Goal: Task Accomplishment & Management: Complete application form

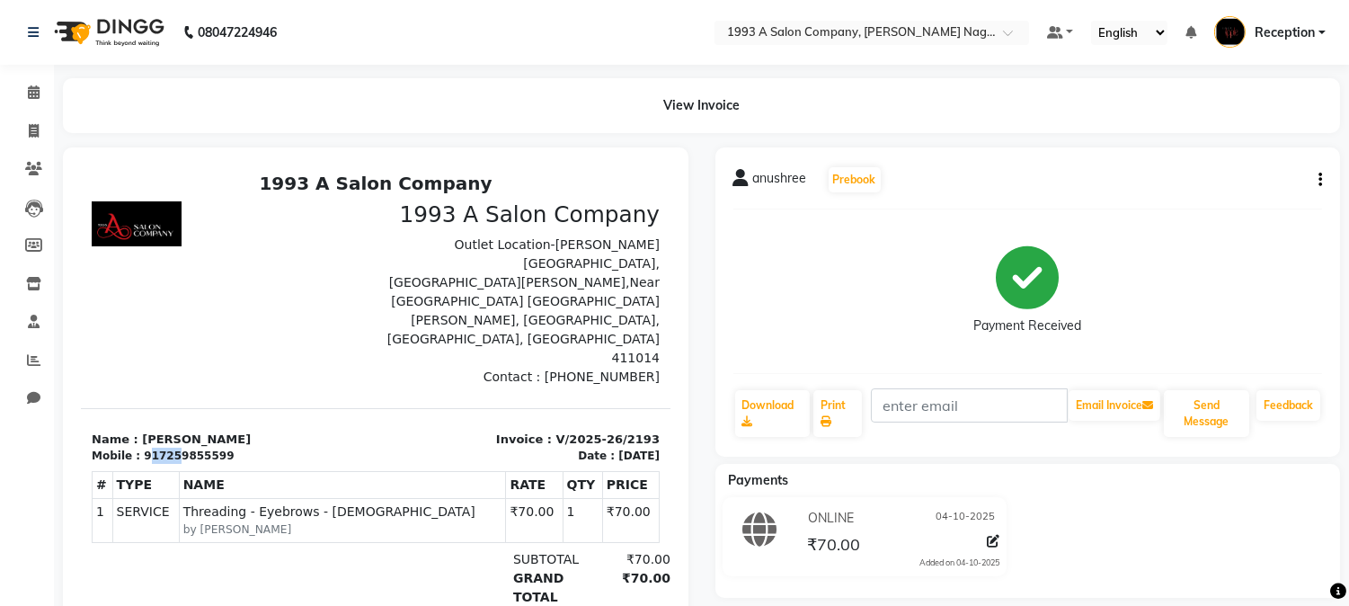
drag, startPoint x: 144, startPoint y: 398, endPoint x: 168, endPoint y: 399, distance: 24.3
click at [168, 447] on div "917259855599" at bounding box center [189, 455] width 90 height 16
click at [776, 374] on div "anushree Prebook Payment Received Download Print Email Invoice Send Message Fee…" at bounding box center [1028, 301] width 626 height 309
click at [832, 309] on div "Payment Received" at bounding box center [1028, 291] width 590 height 135
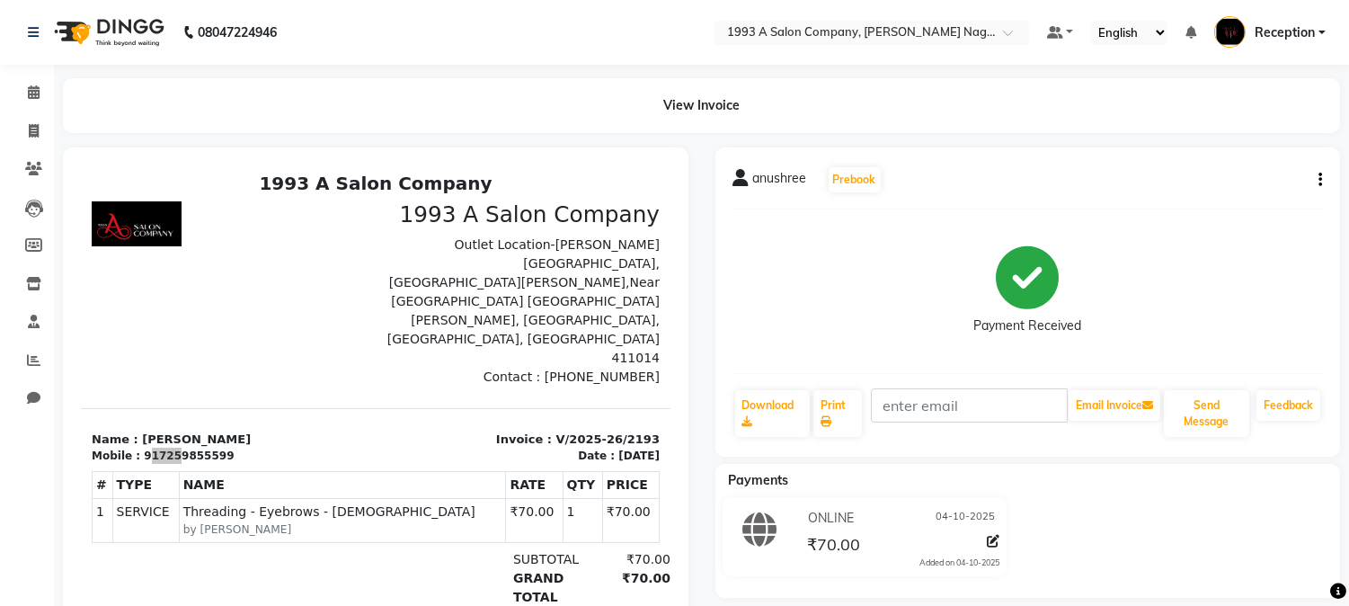
click at [832, 309] on div "Payment Received" at bounding box center [1028, 291] width 590 height 135
click at [1216, 235] on div "Payment Received" at bounding box center [1028, 291] width 590 height 135
click at [31, 126] on icon at bounding box center [34, 130] width 10 height 13
select select "service"
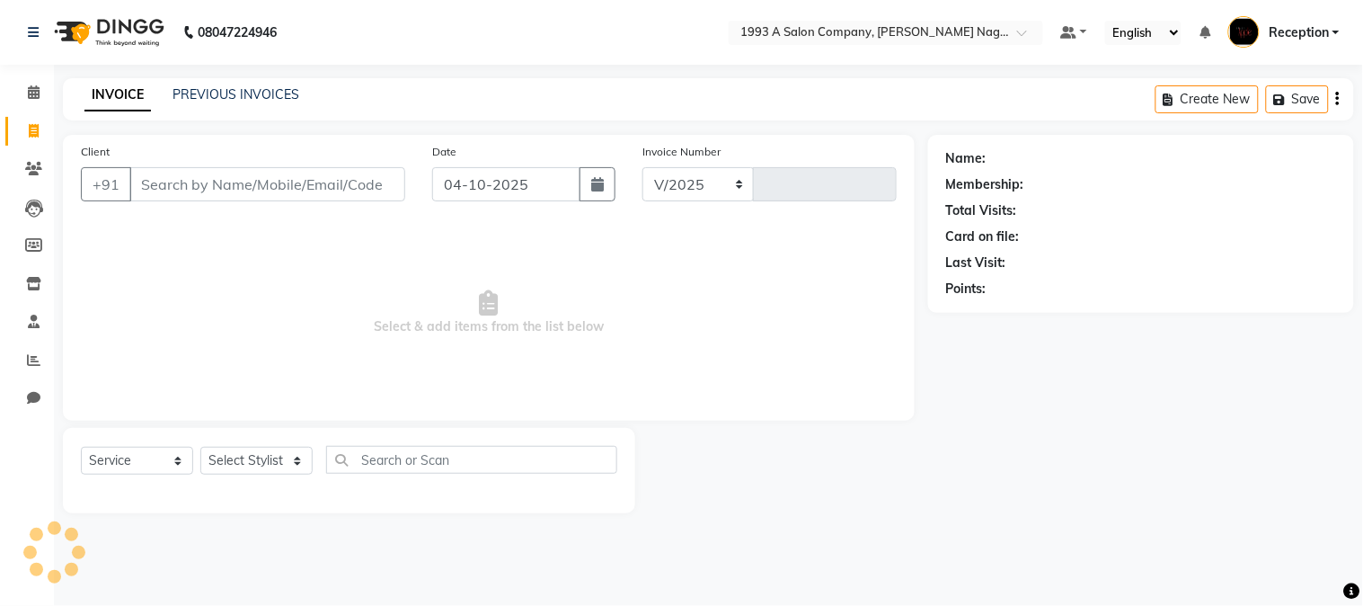
select select "144"
type input "2194"
click at [230, 86] on link "PREVIOUS INVOICES" at bounding box center [236, 94] width 127 height 16
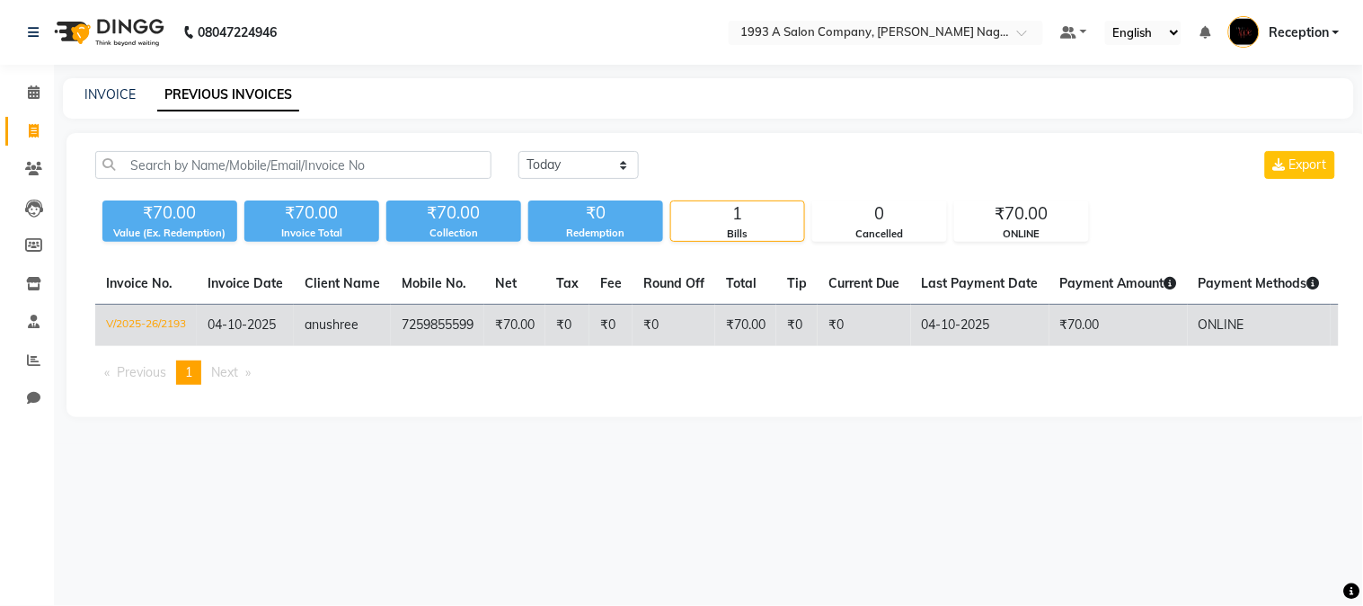
click at [406, 324] on td "7259855599" at bounding box center [437, 326] width 93 height 42
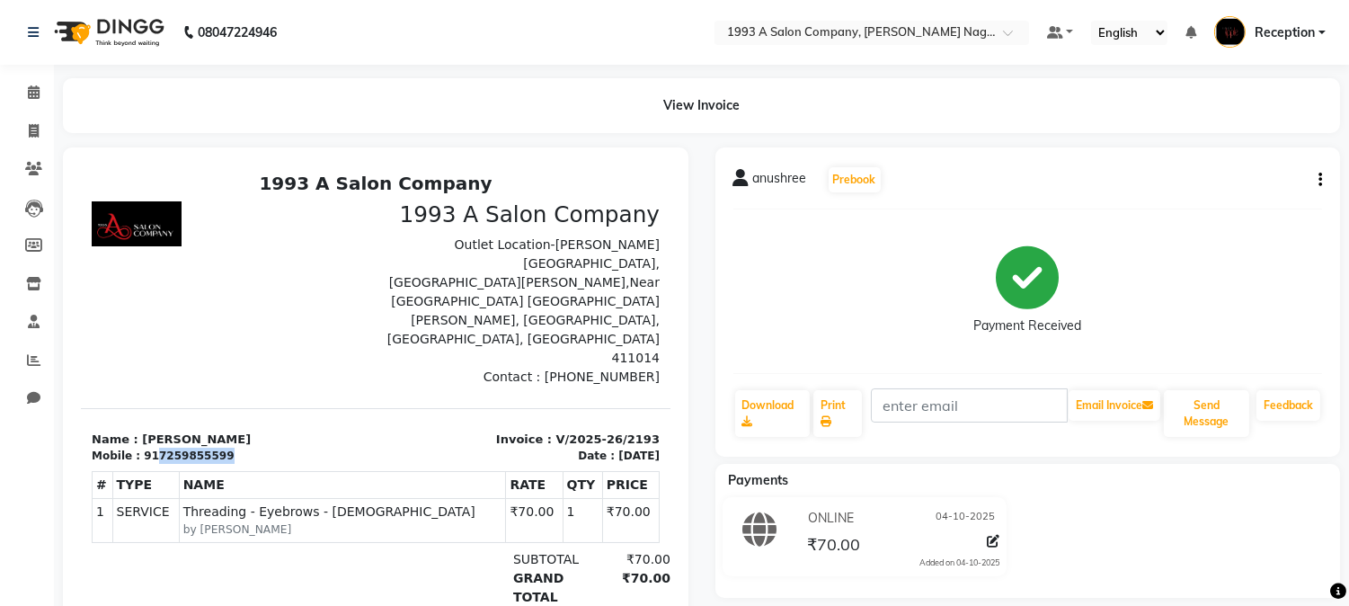
drag, startPoint x: 146, startPoint y: 398, endPoint x: 229, endPoint y: 402, distance: 82.8
click at [229, 447] on div "Mobile : 917259855599" at bounding box center [228, 455] width 273 height 16
drag, startPoint x: 146, startPoint y: 396, endPoint x: 237, endPoint y: 400, distance: 90.8
click at [237, 447] on div "Mobile : 917259855599" at bounding box center [228, 455] width 273 height 16
drag, startPoint x: 171, startPoint y: 235, endPoint x: 1228, endPoint y: 543, distance: 1100.7
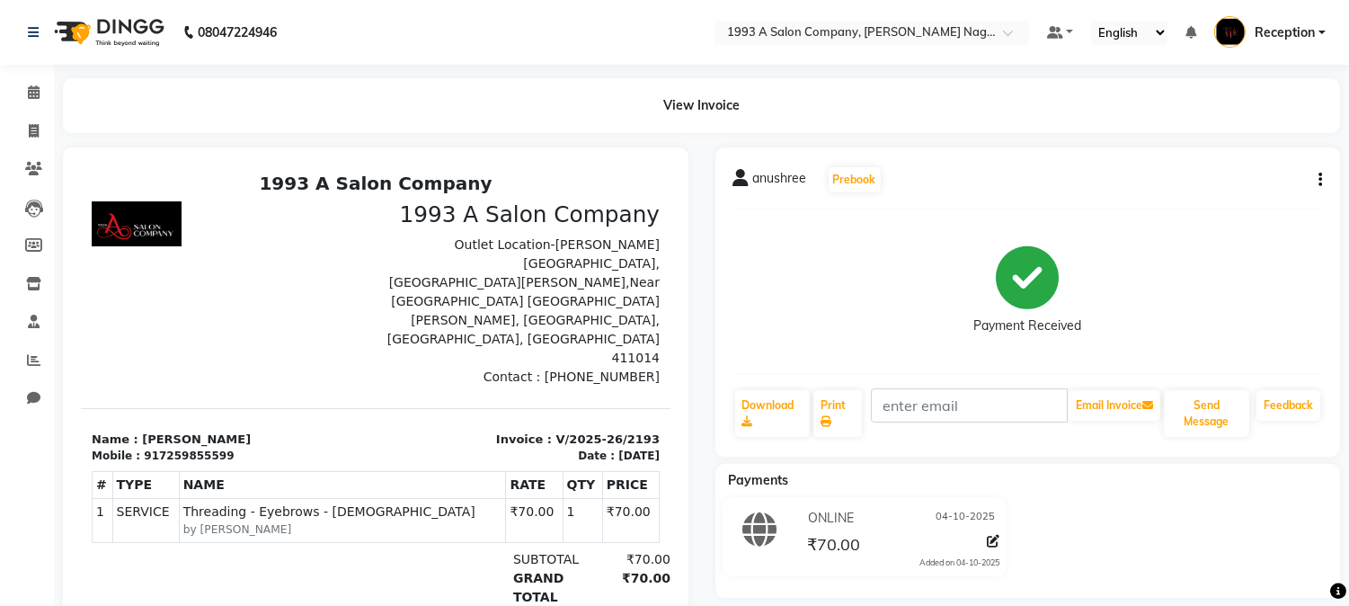
click at [1228, 544] on div "ONLINE 04-10-2025 ₹70.00 Added on 04-10-2025" at bounding box center [1028, 540] width 652 height 86
click at [34, 129] on icon at bounding box center [34, 130] width 10 height 13
select select "144"
select select "service"
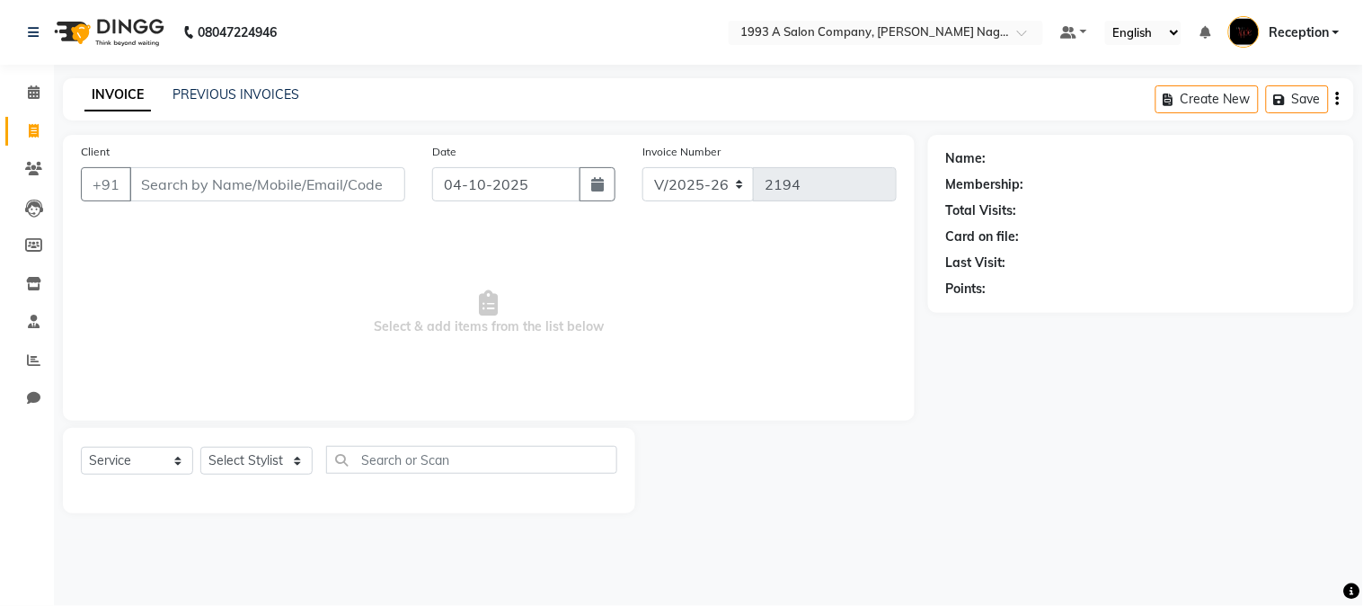
type input "2"
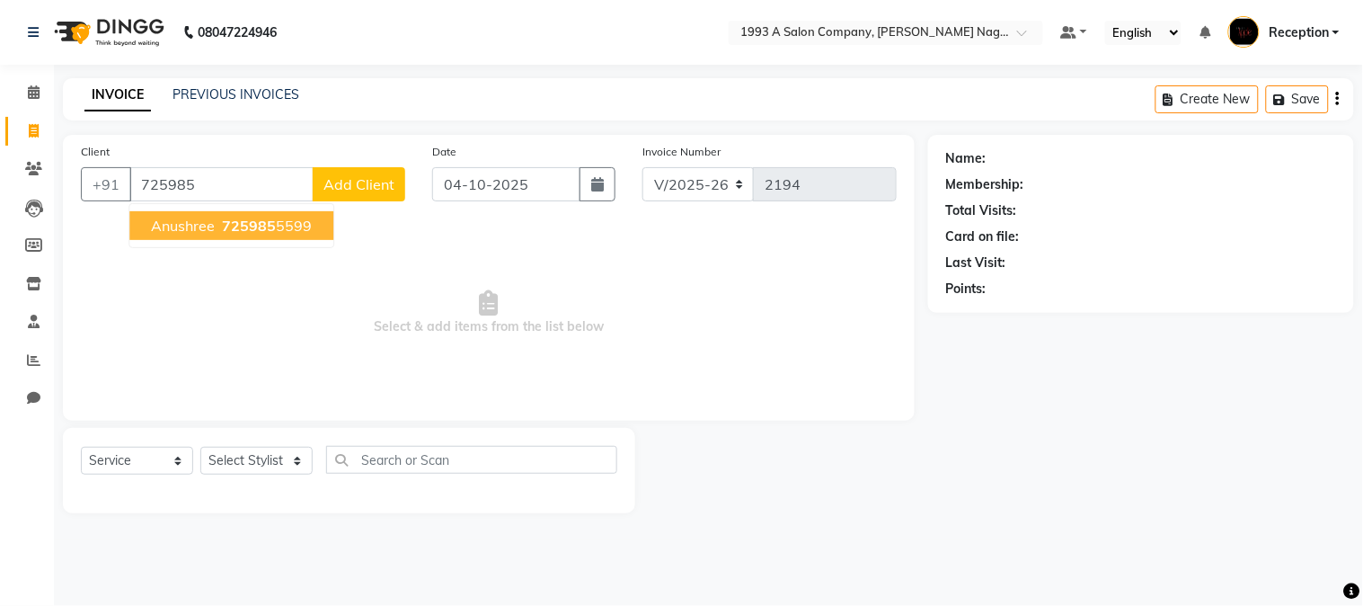
click at [223, 226] on span "725985" at bounding box center [249, 226] width 54 height 18
type input "7259855599"
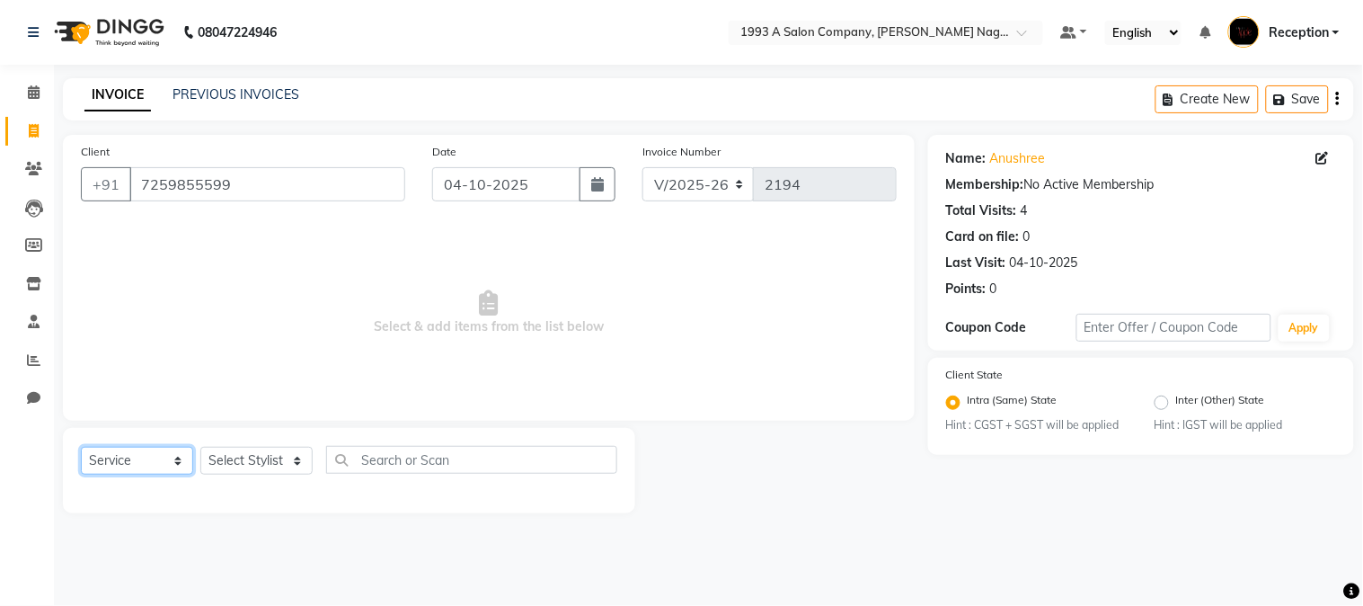
click at [181, 463] on select "Select Service Product Membership Package Voucher Prepaid Gift Card" at bounding box center [137, 461] width 112 height 28
select select "membership"
click at [81, 448] on select "Select Service Product Membership Package Voucher Prepaid Gift Card" at bounding box center [137, 461] width 112 height 28
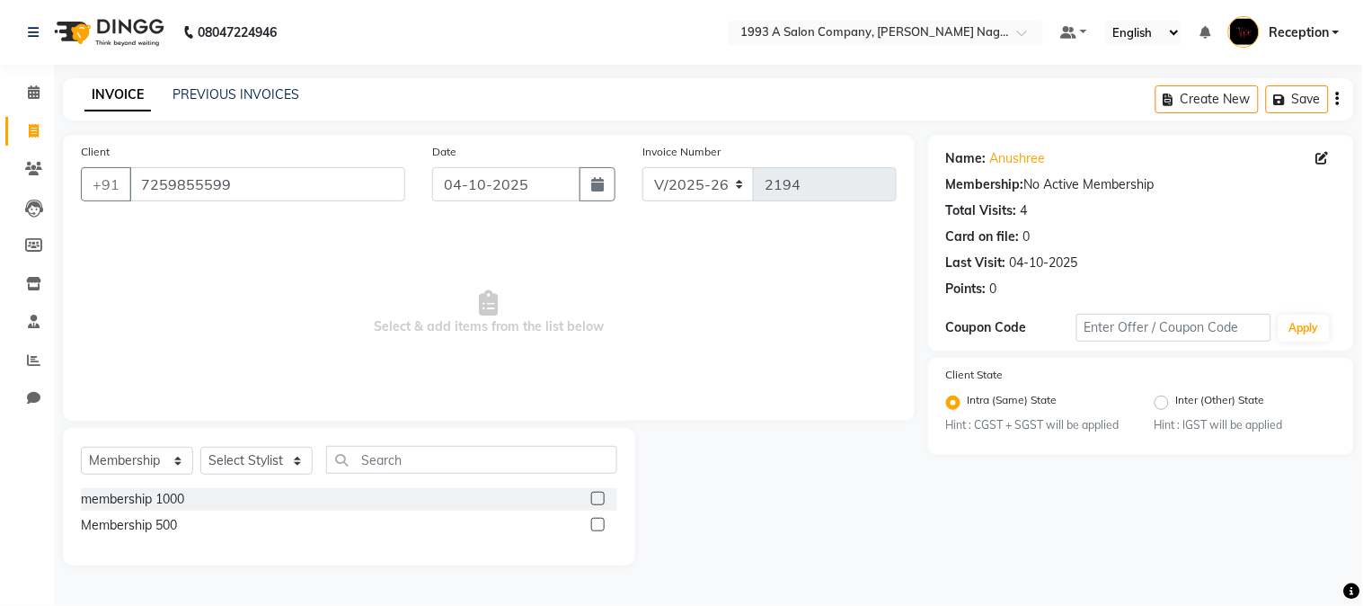
click at [602, 526] on label at bounding box center [597, 524] width 13 height 13
click at [602, 526] on input "checkbox" at bounding box center [597, 525] width 12 height 12
checkbox input "false"
click at [294, 464] on select "Select Stylist [PERSON_NAME] Mane [PERSON_NAME] [PERSON_NAME] Reception [PERSON…" at bounding box center [256, 461] width 112 height 28
select select "48179"
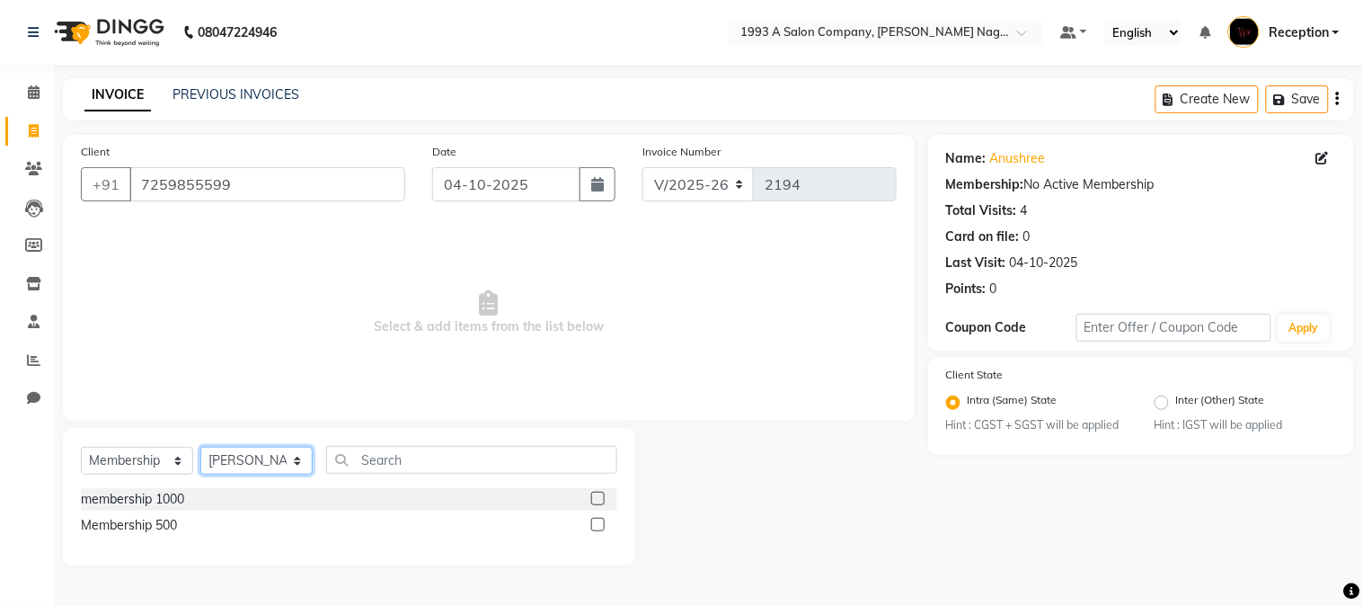
click at [200, 448] on select "Select Stylist [PERSON_NAME] Mane [PERSON_NAME] [PERSON_NAME] Reception [PERSON…" at bounding box center [256, 461] width 112 height 28
click at [596, 526] on label at bounding box center [597, 524] width 13 height 13
click at [596, 526] on input "checkbox" at bounding box center [597, 525] width 12 height 12
select select "select"
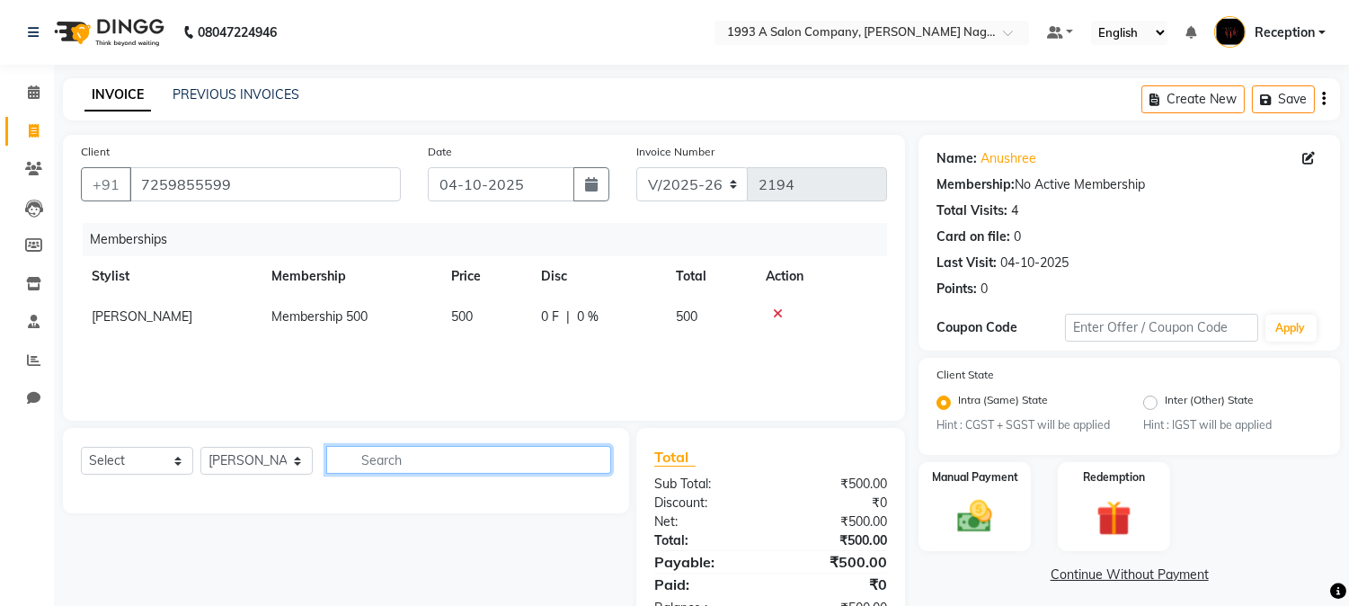
click at [378, 461] on input "text" at bounding box center [468, 460] width 285 height 28
type input "1500"
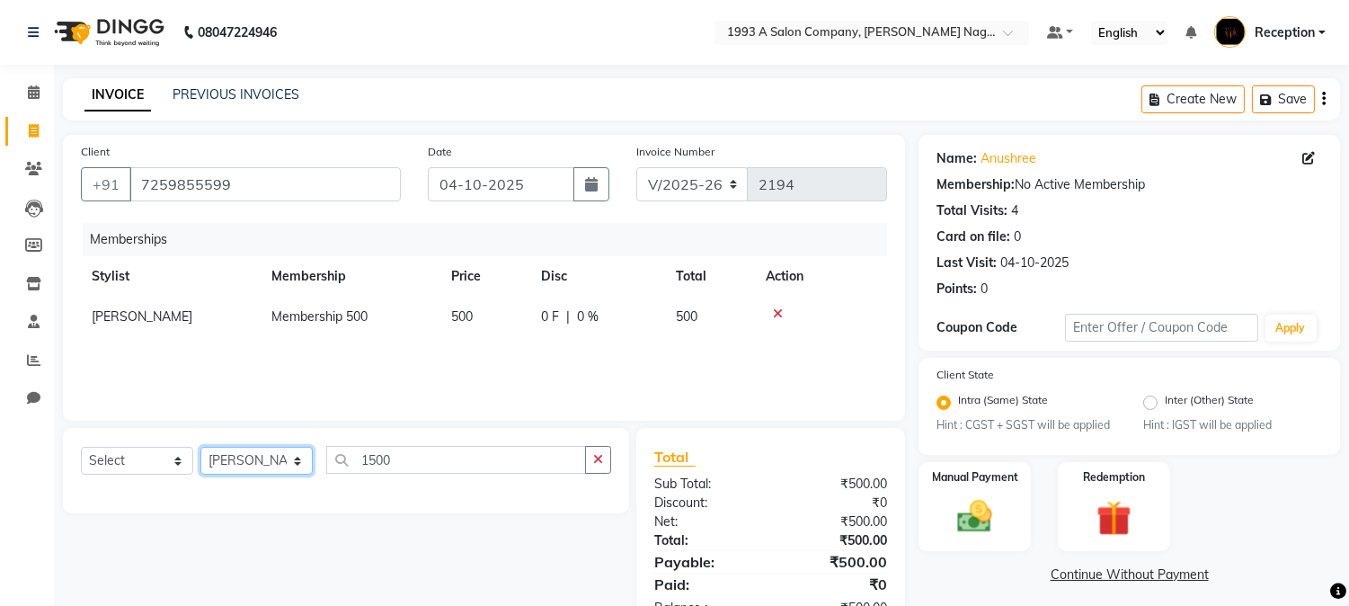
click at [306, 464] on select "Select Stylist [PERSON_NAME] Mane [PERSON_NAME] [PERSON_NAME] Reception [PERSON…" at bounding box center [256, 461] width 112 height 28
select select "14213"
click at [200, 448] on select "Select Stylist [PERSON_NAME] Mane [PERSON_NAME] [PERSON_NAME] Reception [PERSON…" at bounding box center [256, 461] width 112 height 28
click at [174, 461] on select "Select Service Product Package Voucher Prepaid Gift Card" at bounding box center [137, 461] width 112 height 28
select select "service"
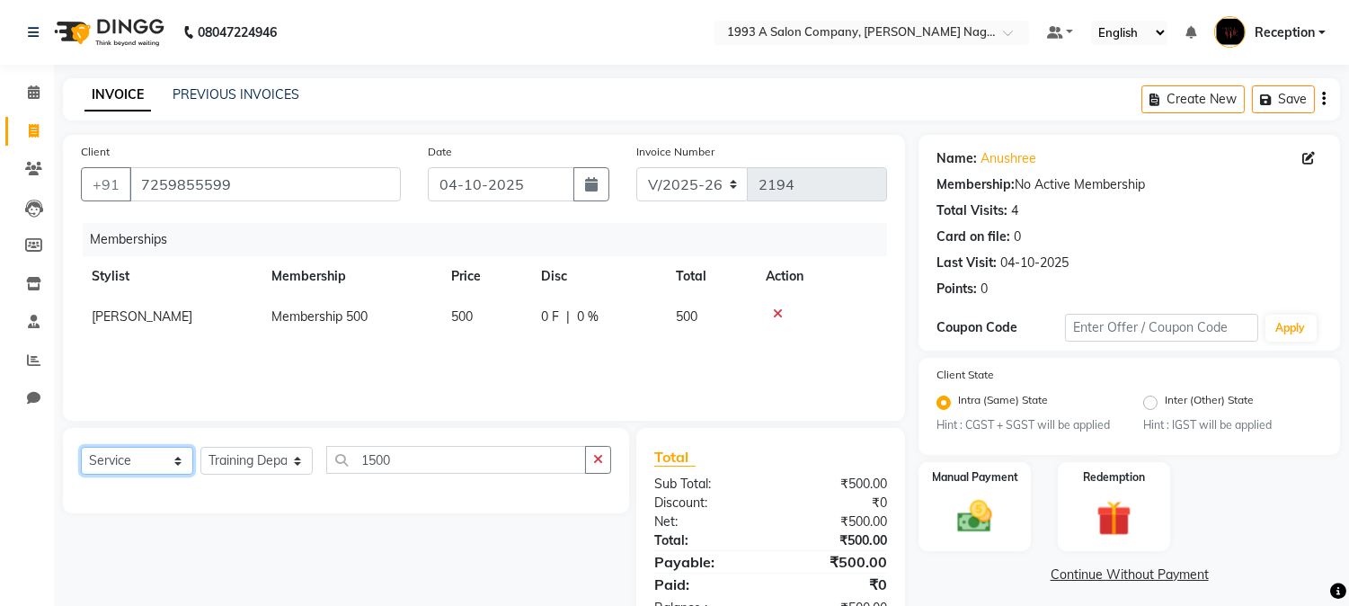
click at [81, 448] on select "Select Service Product Package Voucher Prepaid Gift Card" at bounding box center [137, 461] width 112 height 28
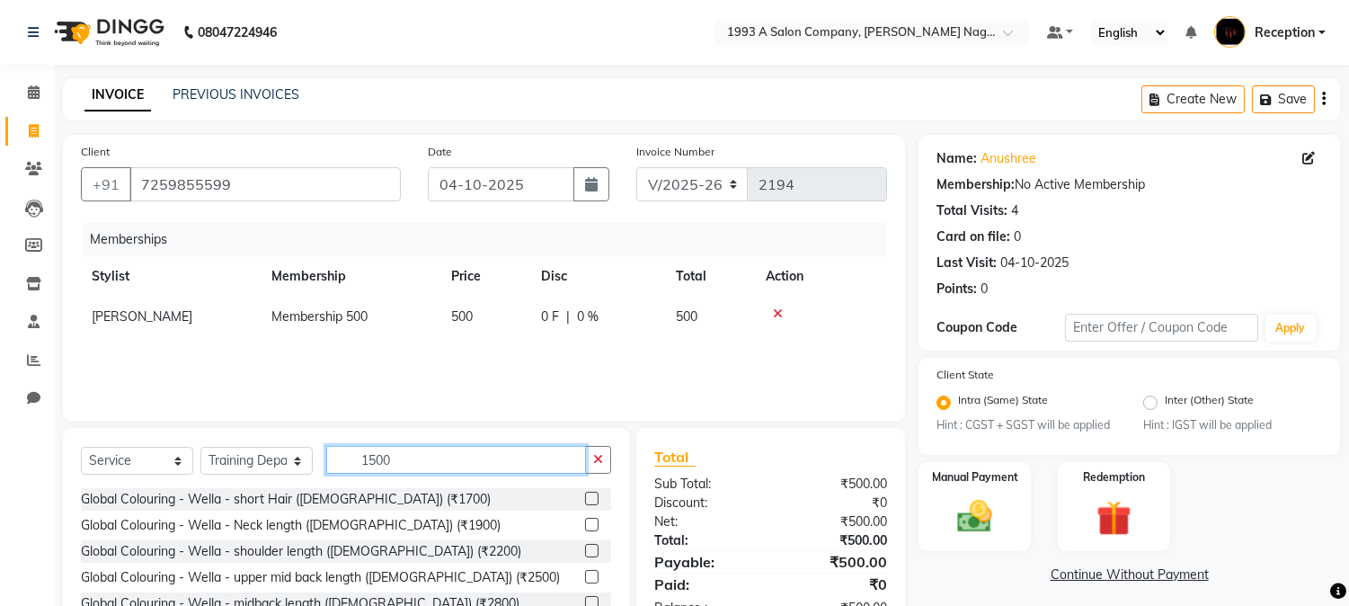
click at [418, 459] on input "1500" at bounding box center [456, 460] width 260 height 28
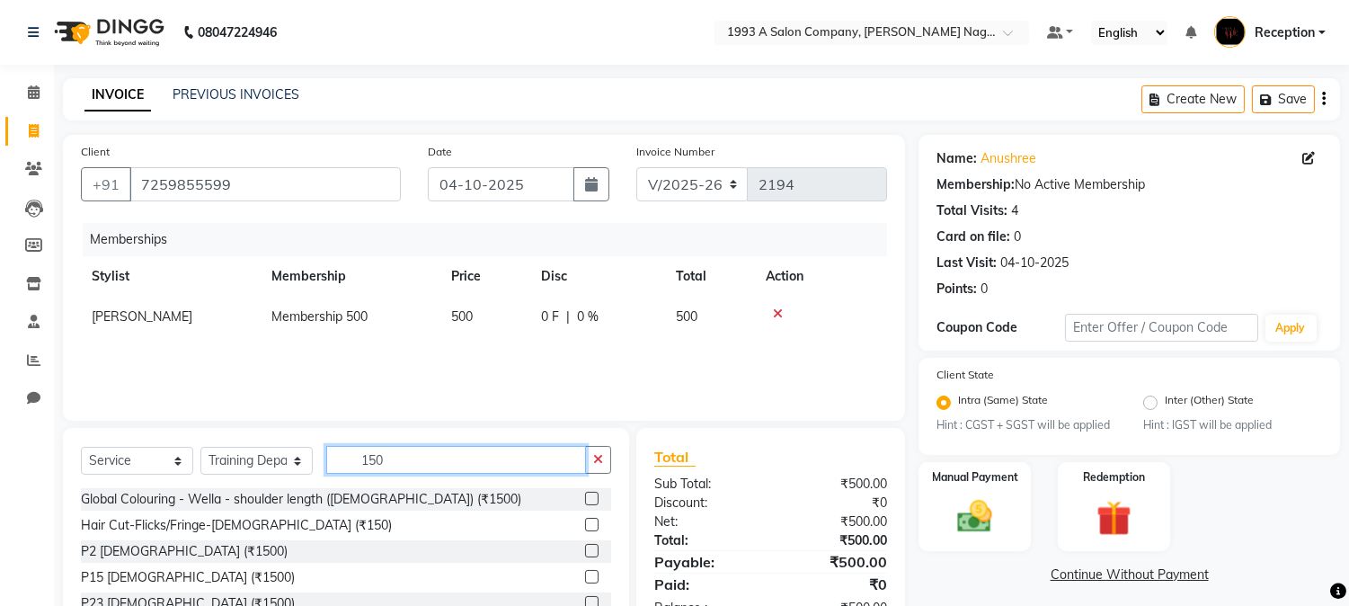
type input "1500"
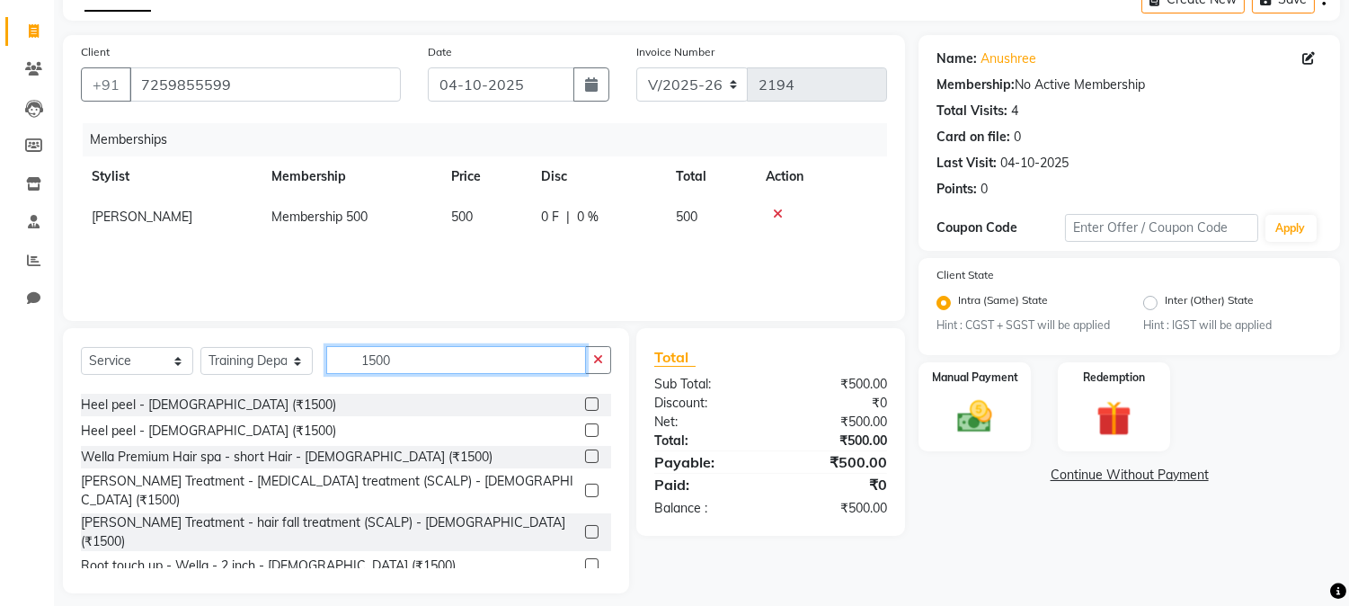
scroll to position [100, 0]
click at [585, 557] on label at bounding box center [591, 563] width 13 height 13
click at [585, 559] on input "checkbox" at bounding box center [591, 565] width 12 height 12
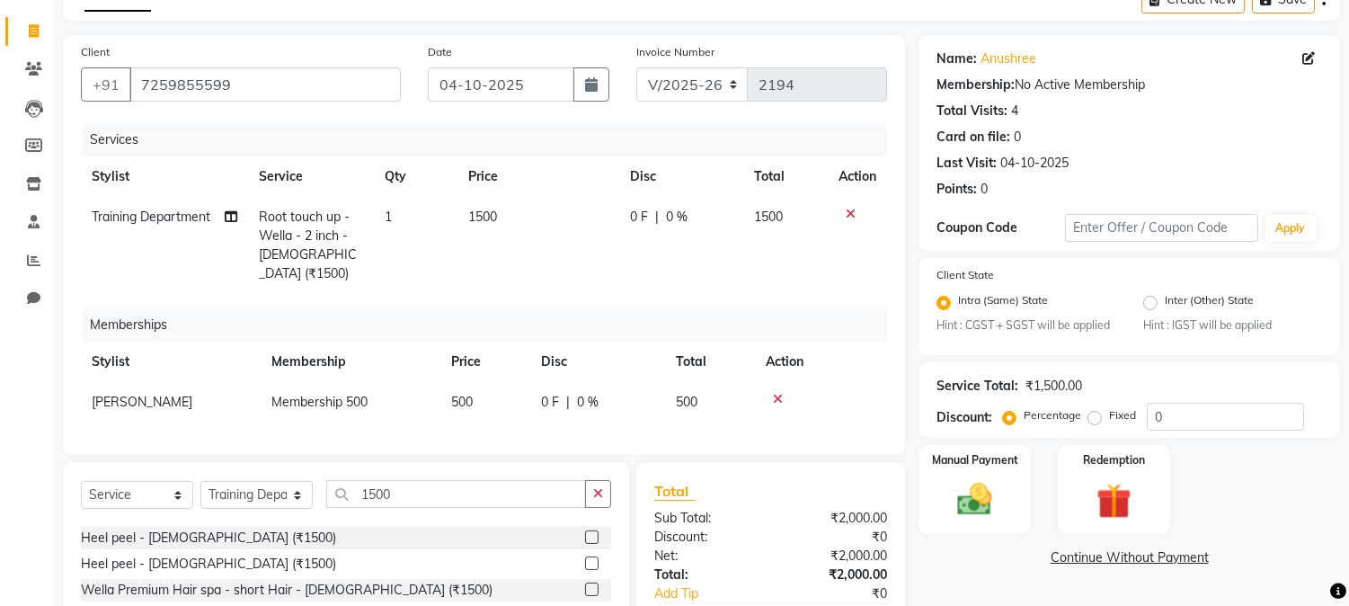
checkbox input "false"
click at [416, 489] on input "1500" at bounding box center [456, 494] width 260 height 28
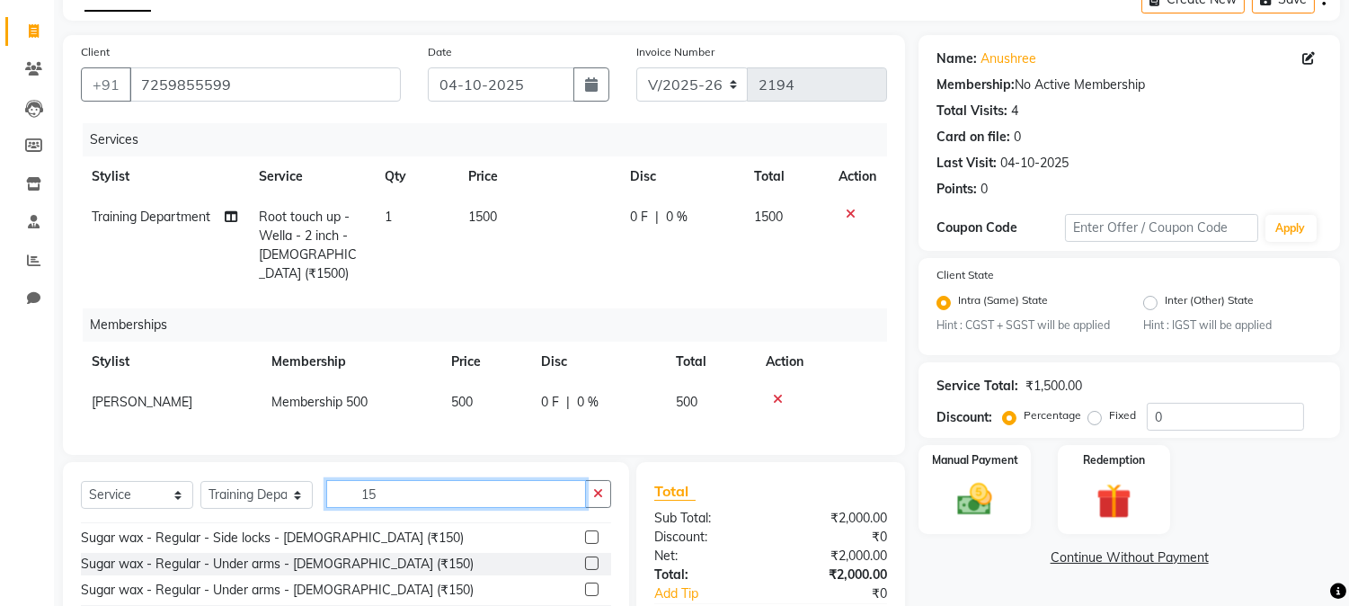
type input "1"
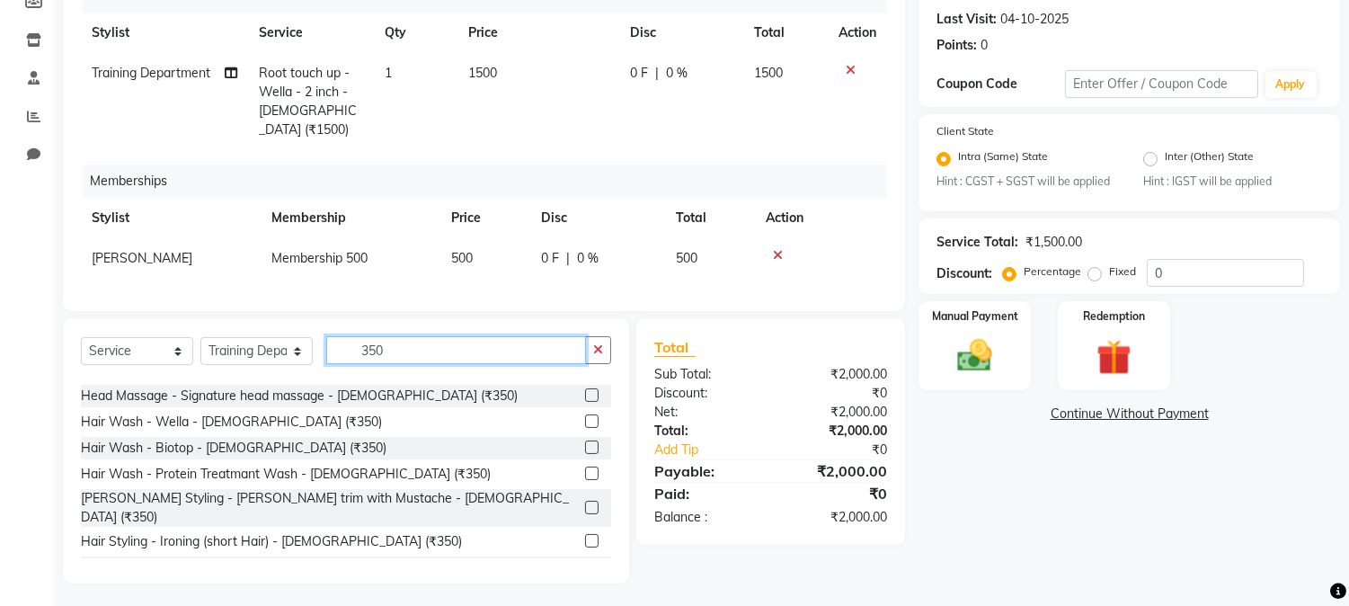
scroll to position [200, 0]
type input "350"
click at [585, 416] on label at bounding box center [591, 422] width 13 height 13
click at [585, 418] on input "checkbox" at bounding box center [591, 424] width 12 height 12
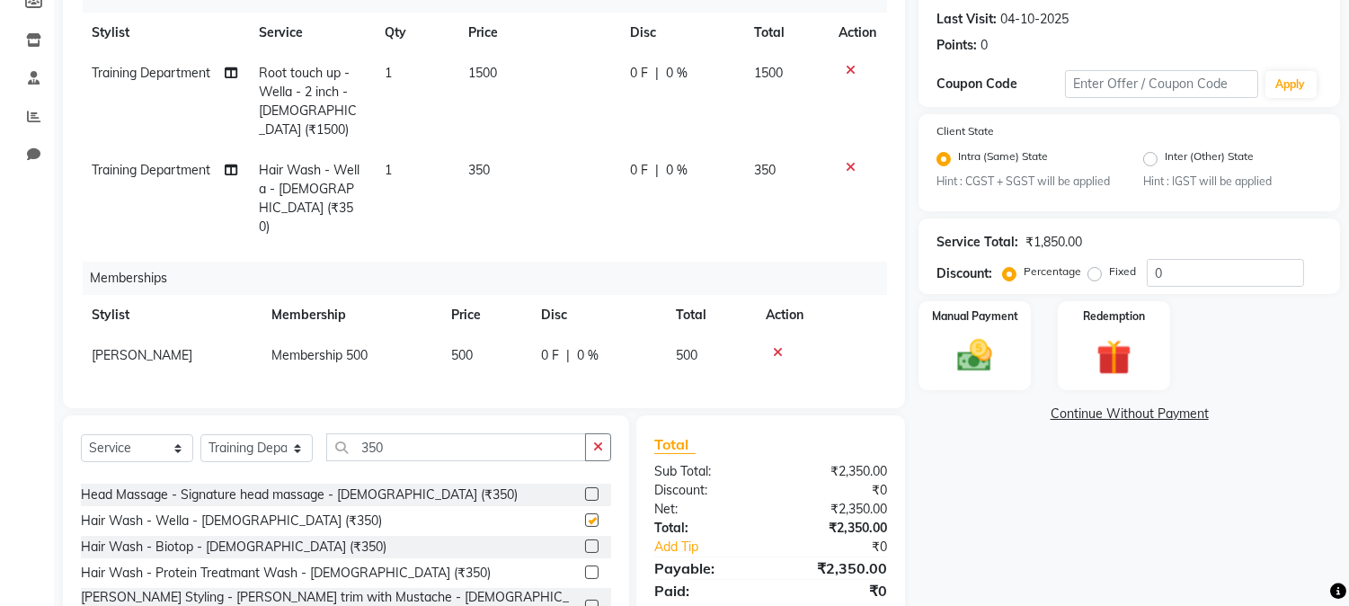
checkbox input "false"
click at [1166, 273] on input "0" at bounding box center [1225, 273] width 157 height 28
type input "20"
click at [971, 357] on img at bounding box center [974, 356] width 59 height 42
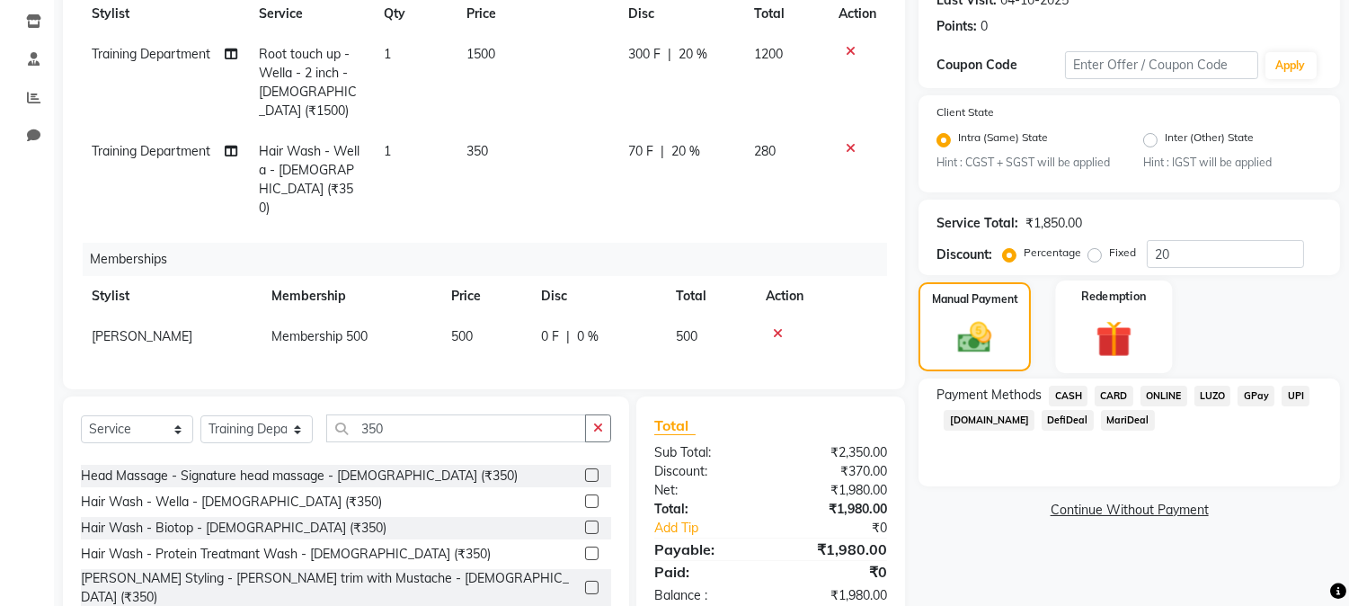
scroll to position [322, 0]
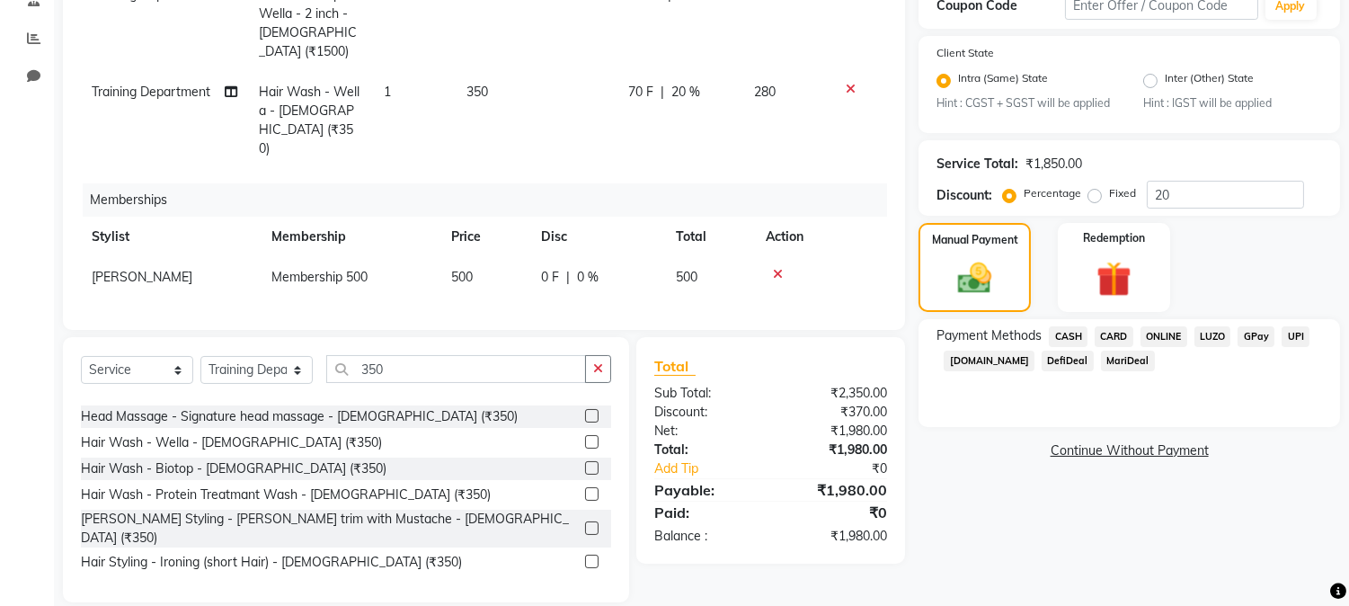
click at [1173, 339] on span "ONLINE" at bounding box center [1163, 336] width 47 height 21
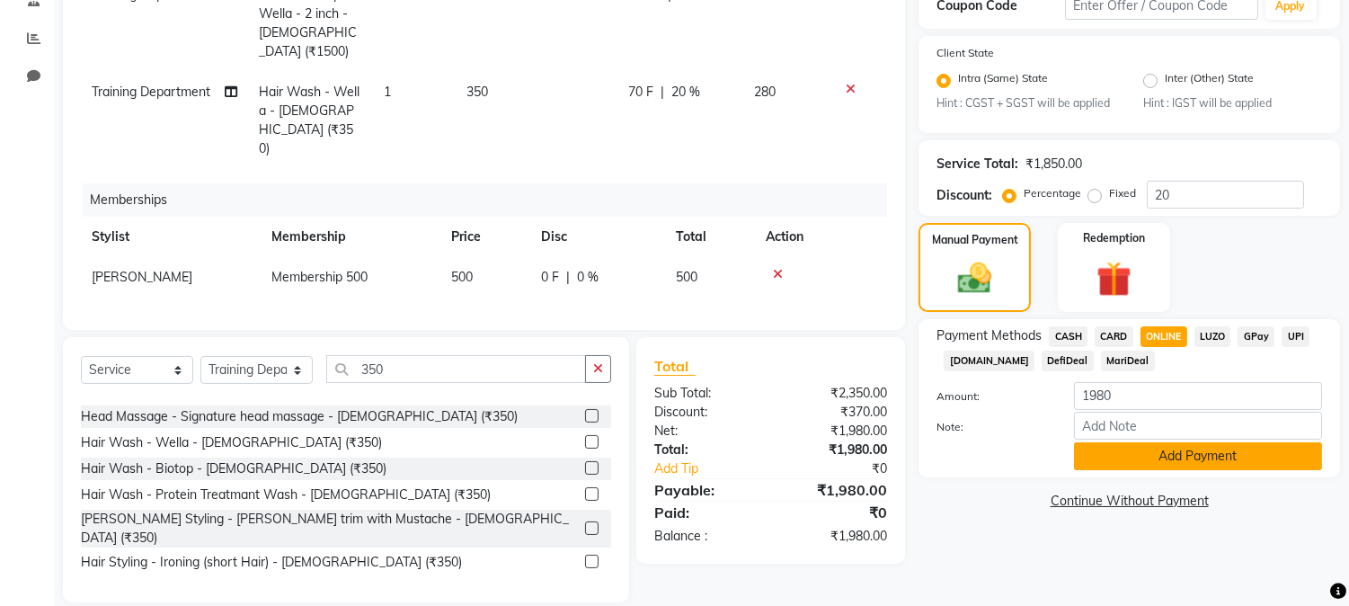
click at [1176, 457] on button "Add Payment" at bounding box center [1198, 456] width 248 height 28
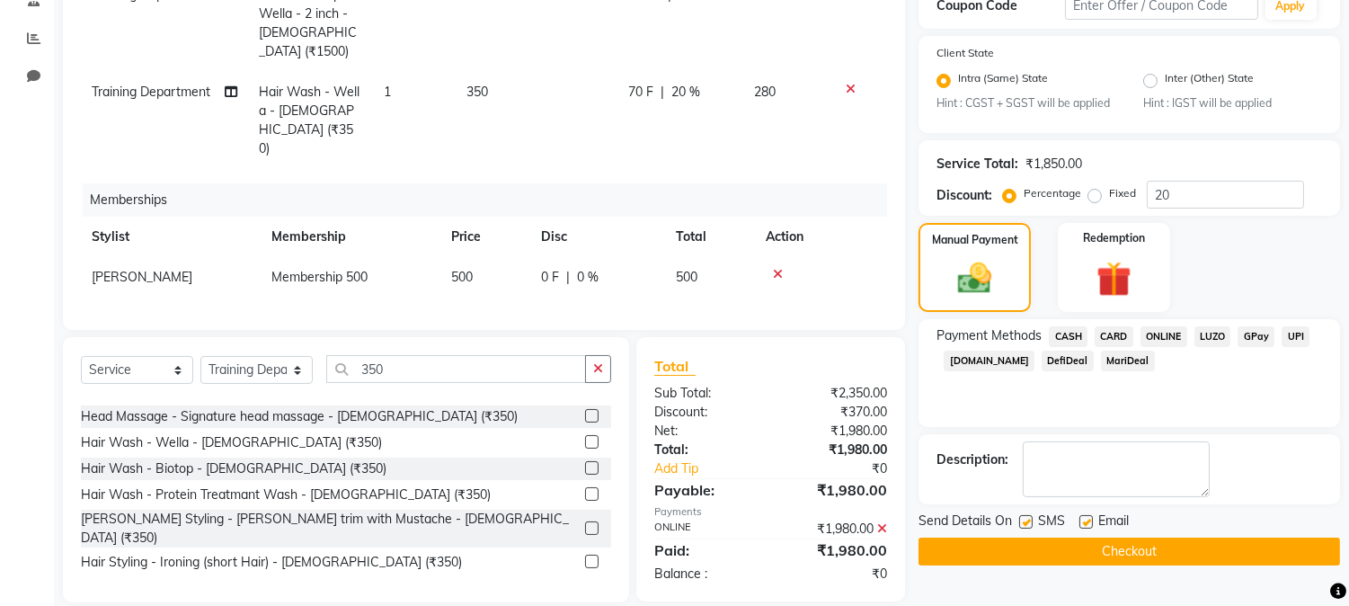
click at [1147, 555] on button "Checkout" at bounding box center [1128, 551] width 421 height 28
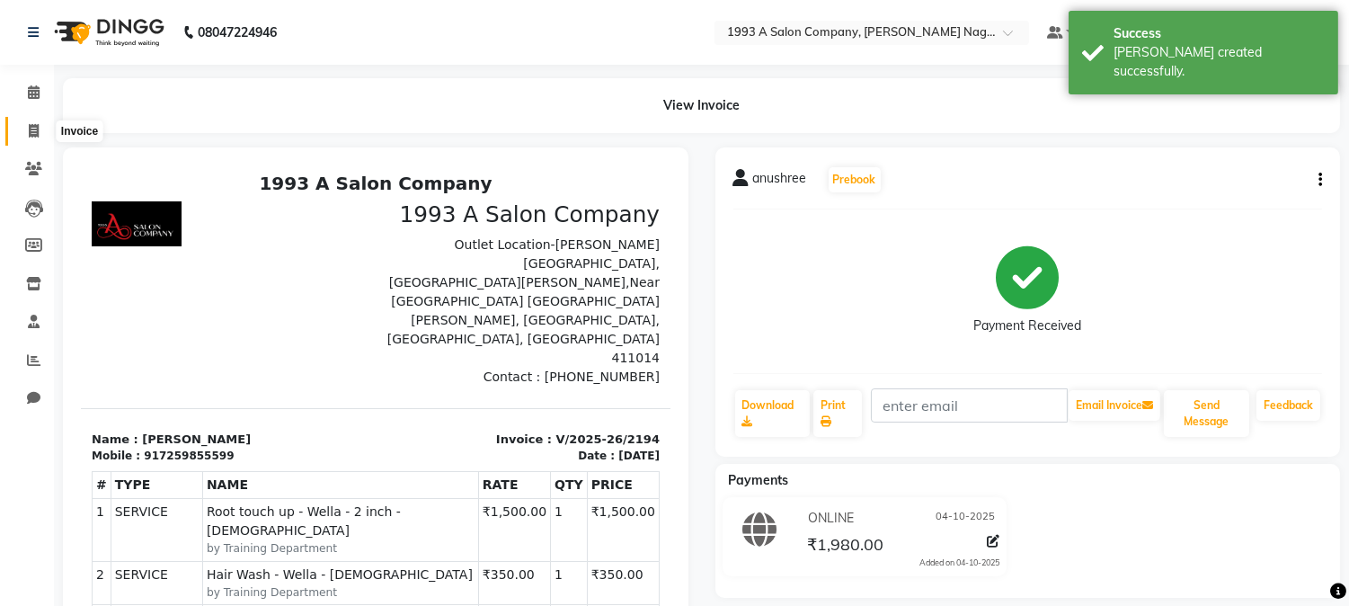
click at [34, 132] on icon at bounding box center [34, 130] width 10 height 13
select select "service"
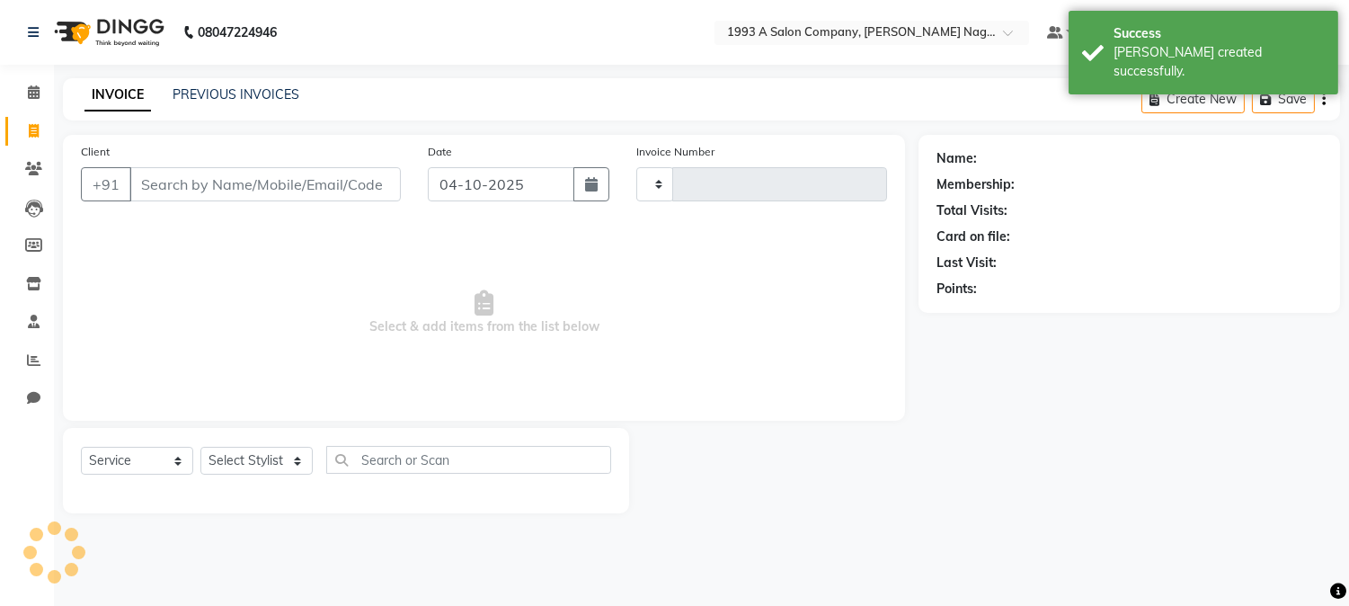
type input "2195"
select select "144"
click at [240, 93] on link "PREVIOUS INVOICES" at bounding box center [236, 94] width 127 height 16
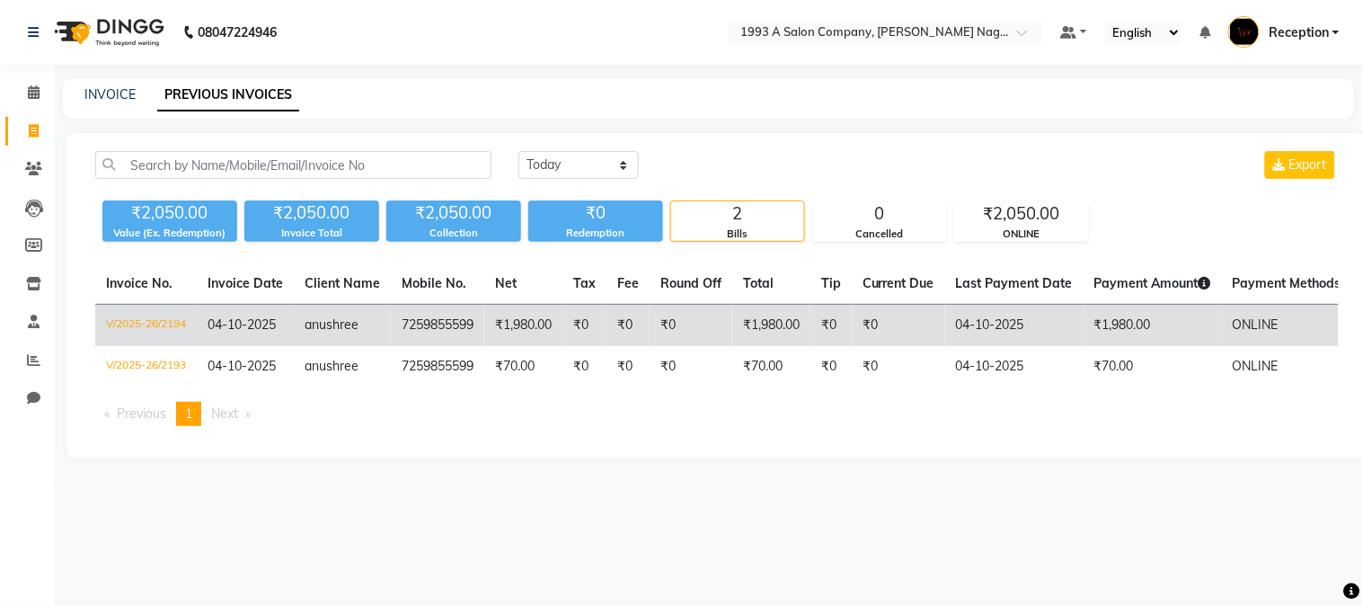
click at [439, 330] on td "7259855599" at bounding box center [437, 326] width 93 height 42
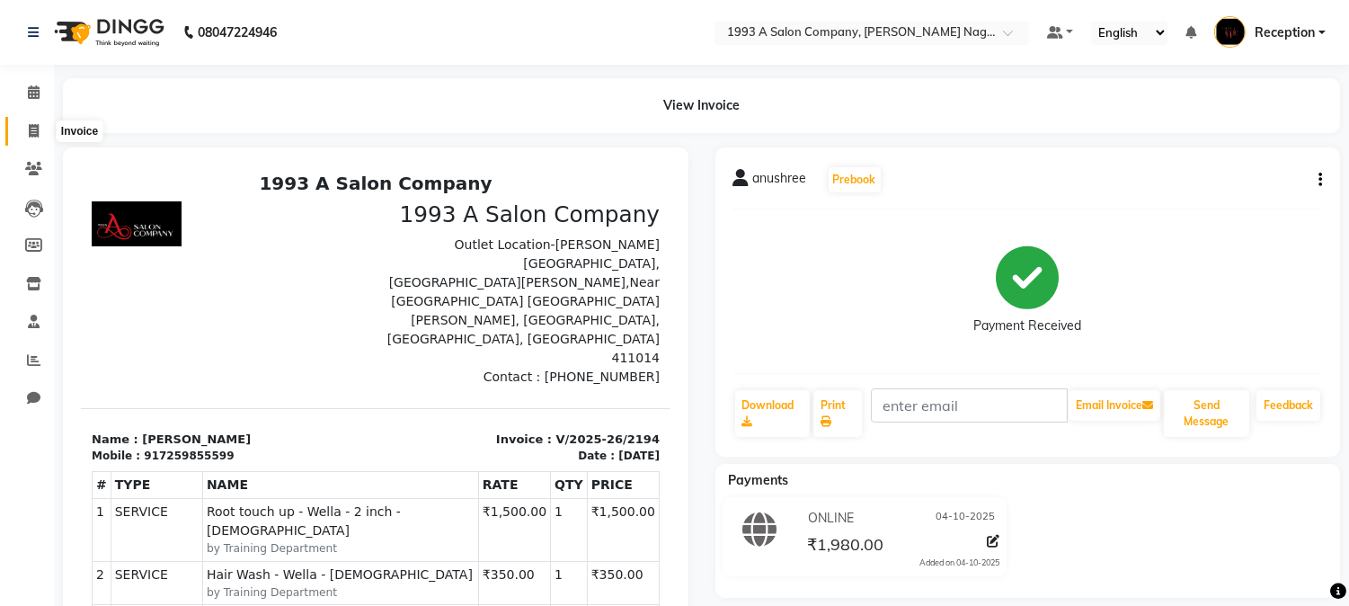
click at [30, 129] on icon at bounding box center [34, 130] width 10 height 13
select select "service"
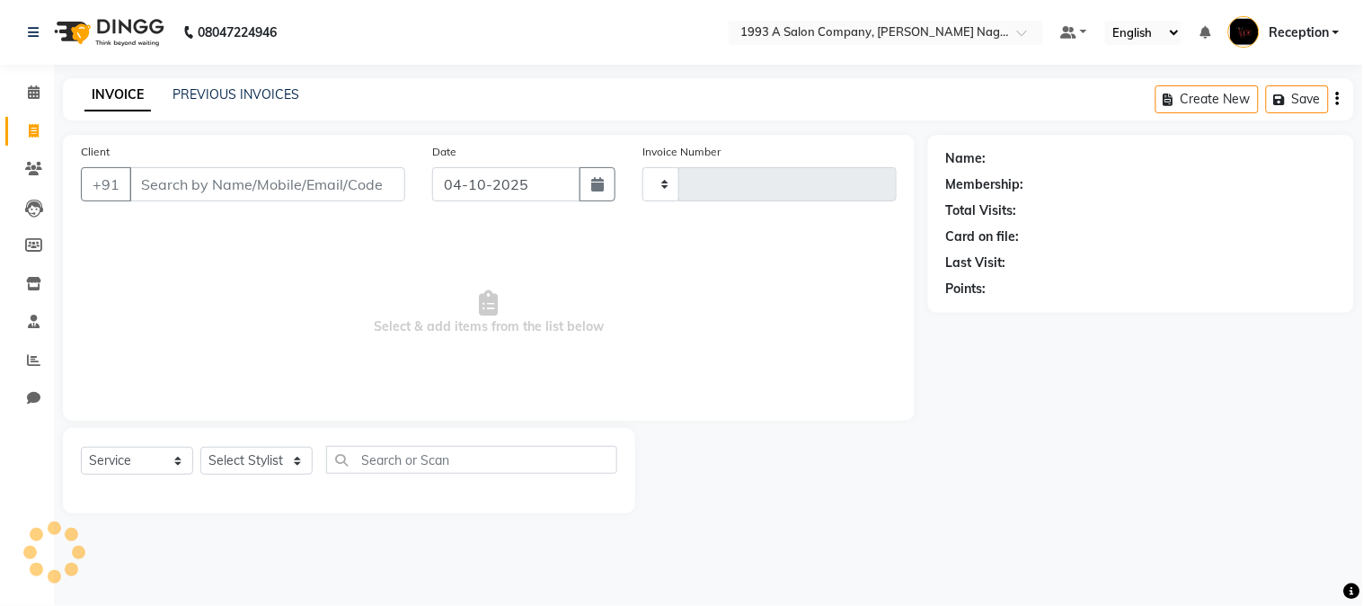
type input "2195"
select select "144"
click at [185, 187] on input "Client" at bounding box center [267, 184] width 276 height 34
type input "2"
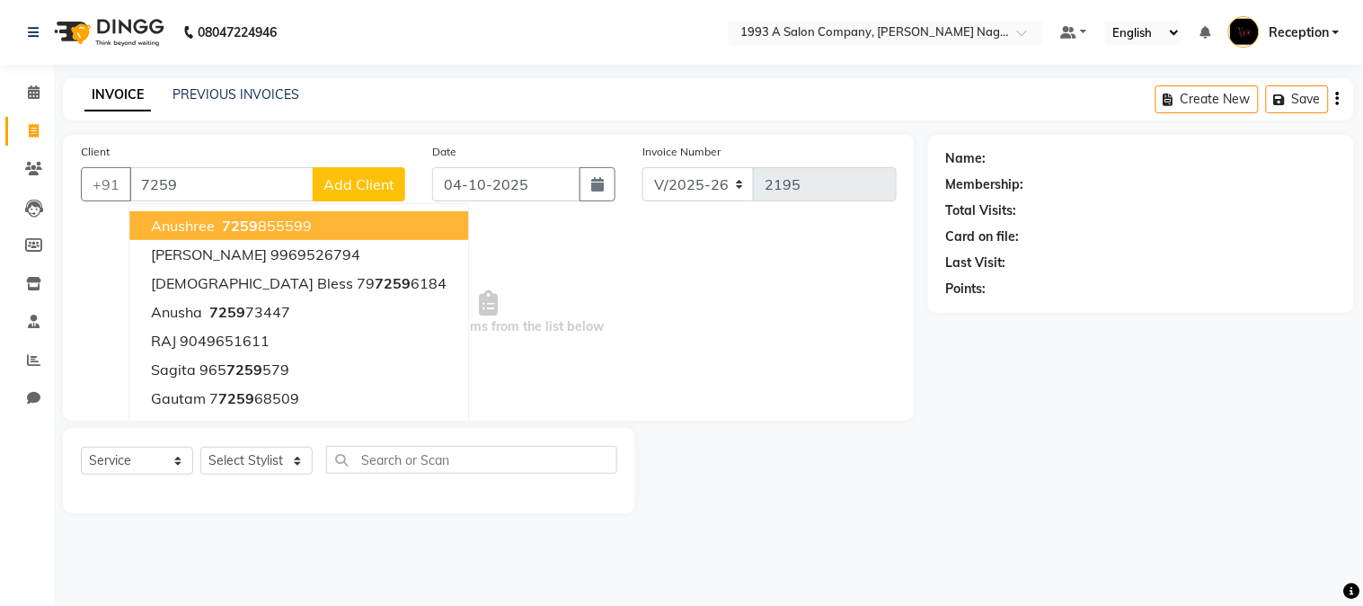
click at [220, 221] on ngb-highlight "7259 855599" at bounding box center [264, 226] width 93 height 18
type input "7259855599"
select select "1: Object"
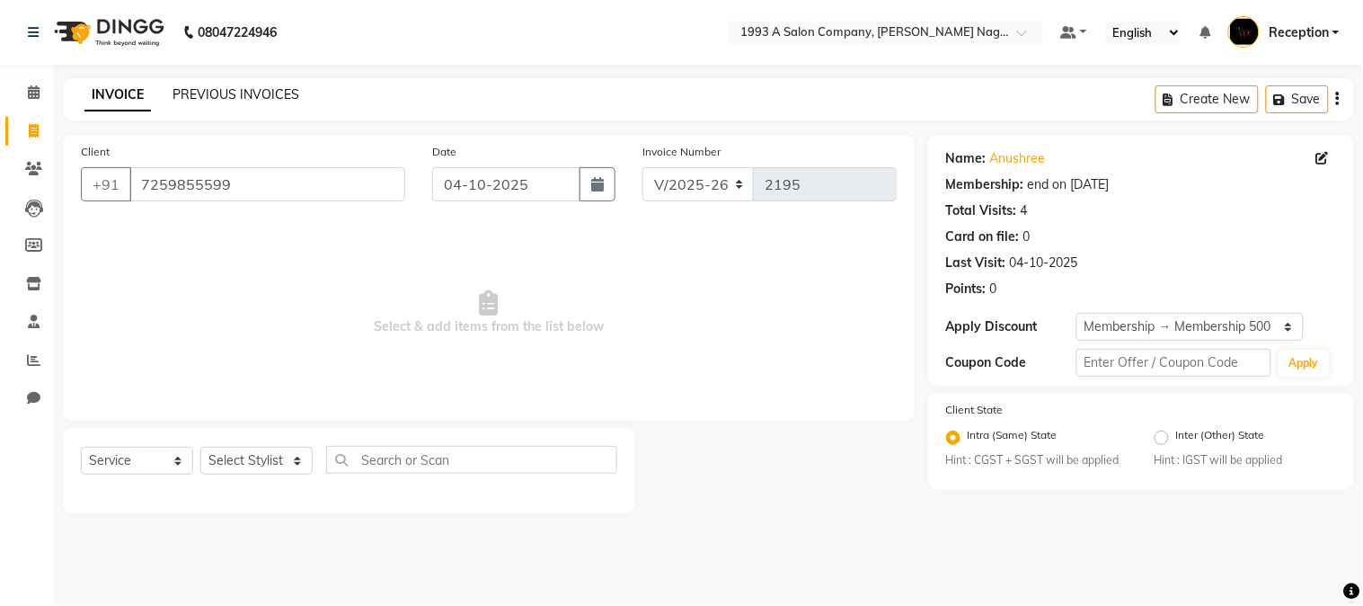
click at [181, 90] on link "PREVIOUS INVOICES" at bounding box center [236, 94] width 127 height 16
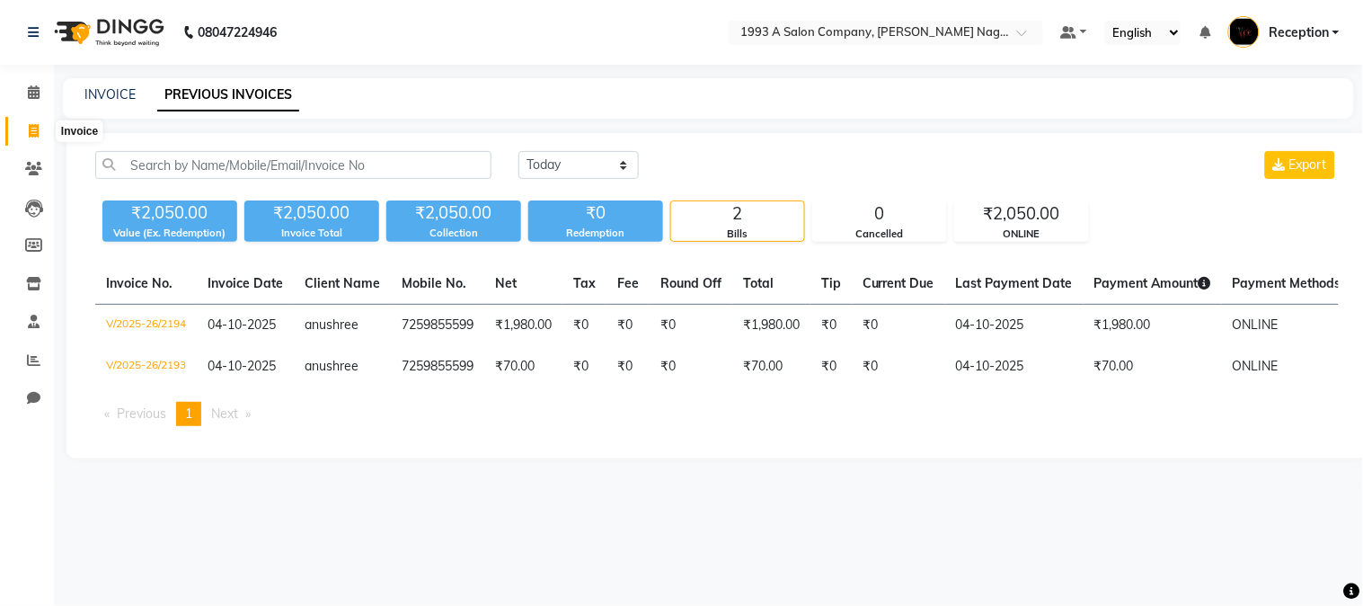
click at [22, 129] on span at bounding box center [33, 131] width 31 height 21
select select "service"
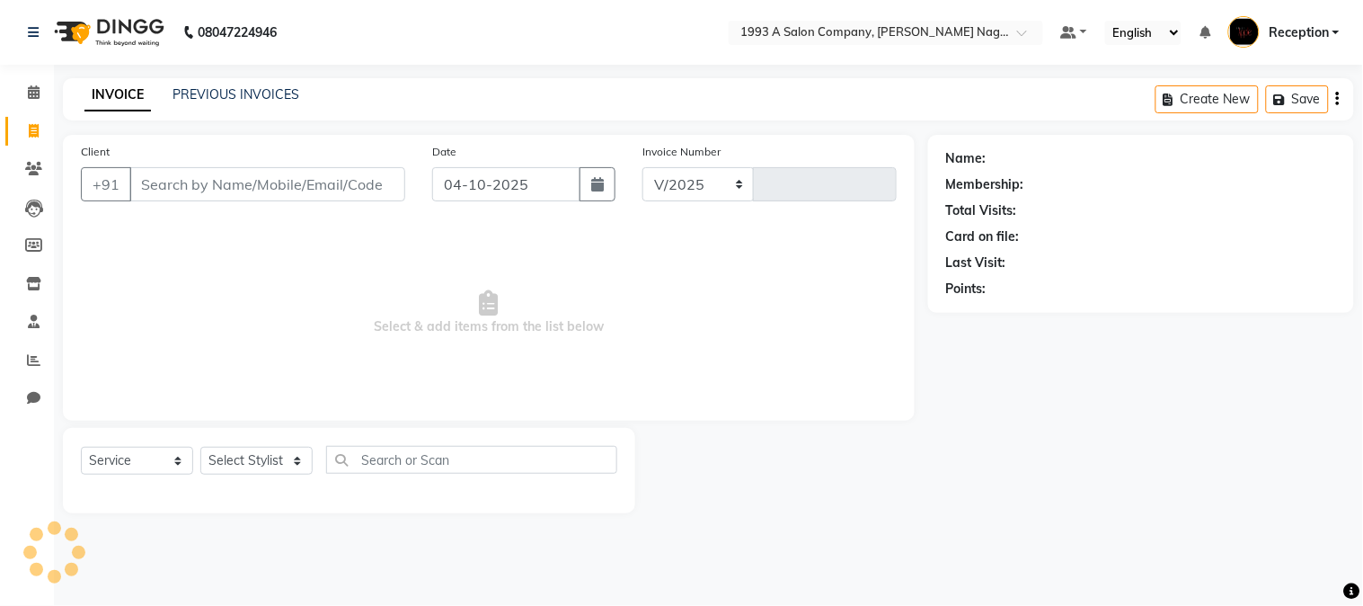
select select "144"
type input "2195"
click at [178, 192] on input "Client" at bounding box center [267, 184] width 276 height 34
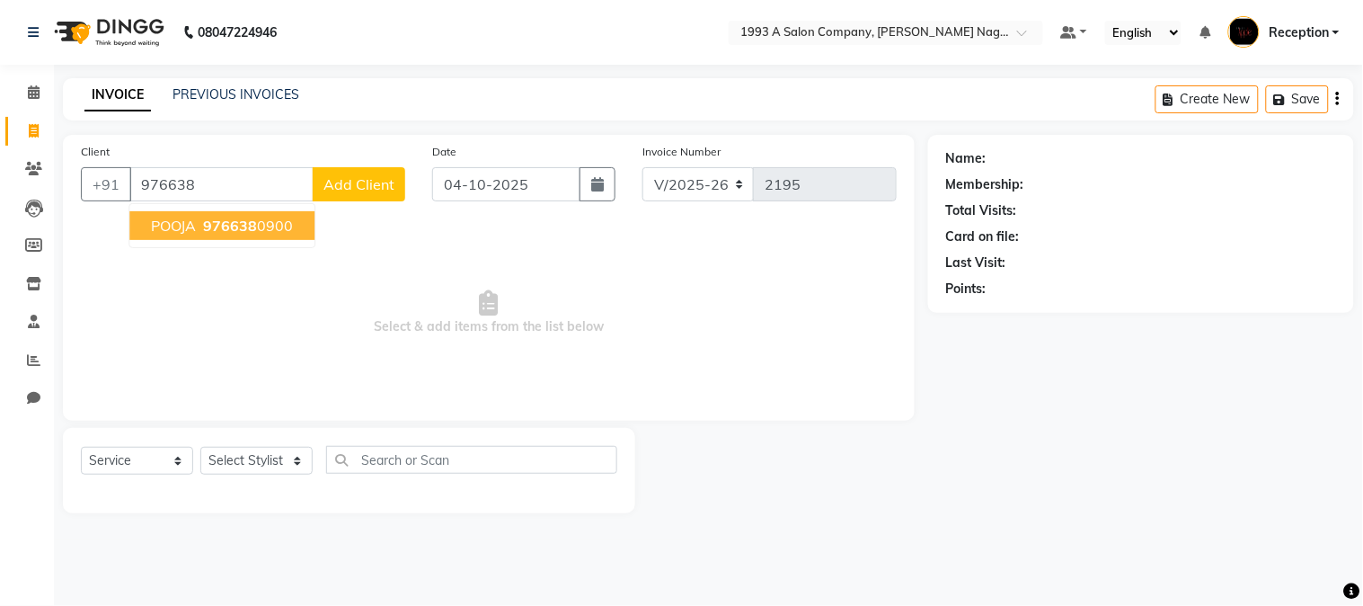
click at [227, 235] on button "POOJA 976638 0900" at bounding box center [221, 225] width 185 height 29
type input "9766380900"
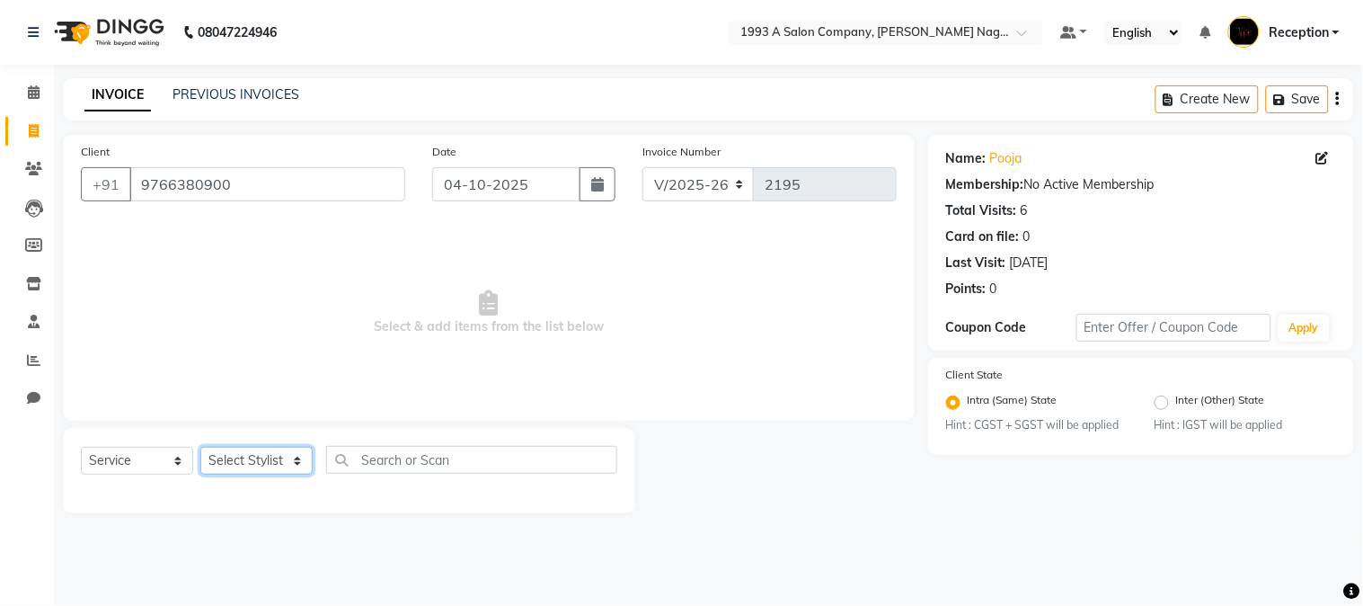
click at [295, 465] on select "Select Stylist [PERSON_NAME] Mane [PERSON_NAME] [PERSON_NAME] Reception [PERSON…" at bounding box center [256, 461] width 112 height 28
select select "14213"
click at [200, 448] on select "Select Stylist [PERSON_NAME] Mane [PERSON_NAME] [PERSON_NAME] Reception [PERSON…" at bounding box center [256, 461] width 112 height 28
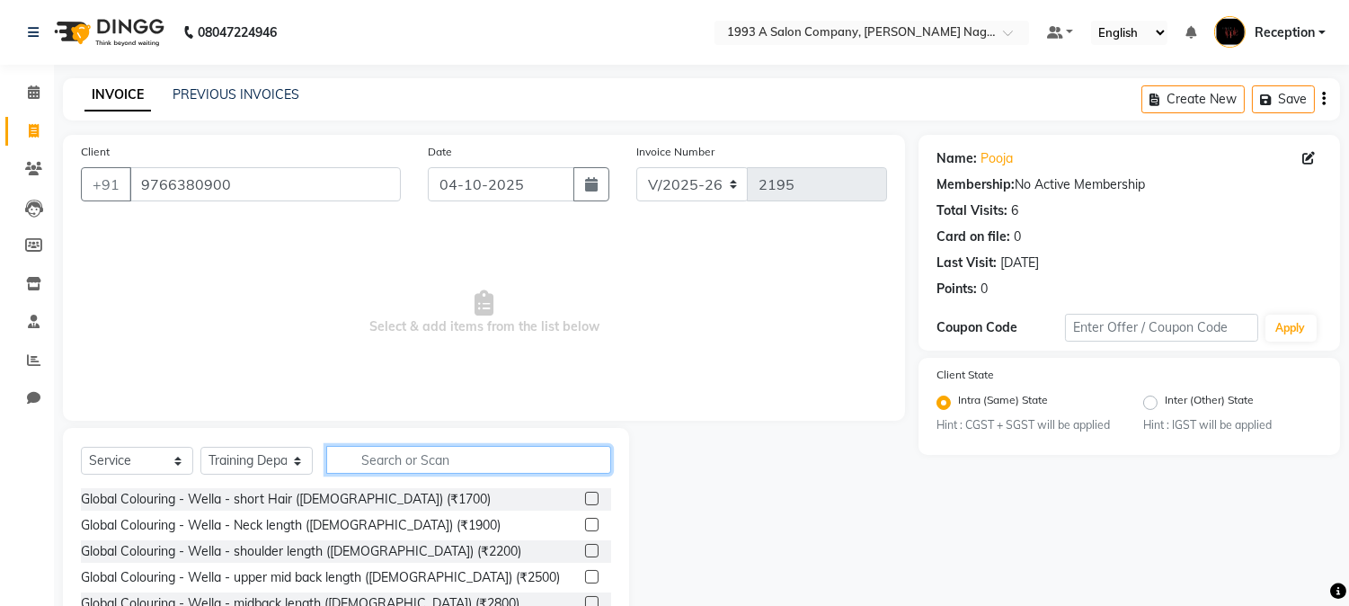
click at [375, 449] on input "text" at bounding box center [468, 460] width 285 height 28
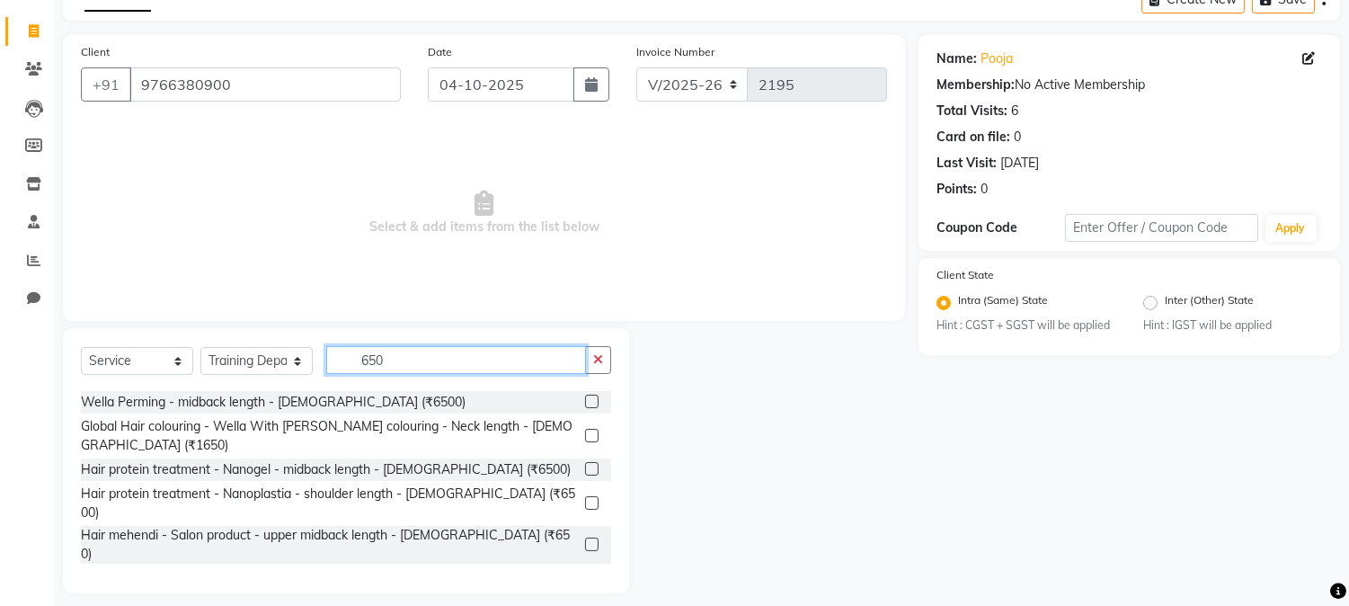
scroll to position [113, 0]
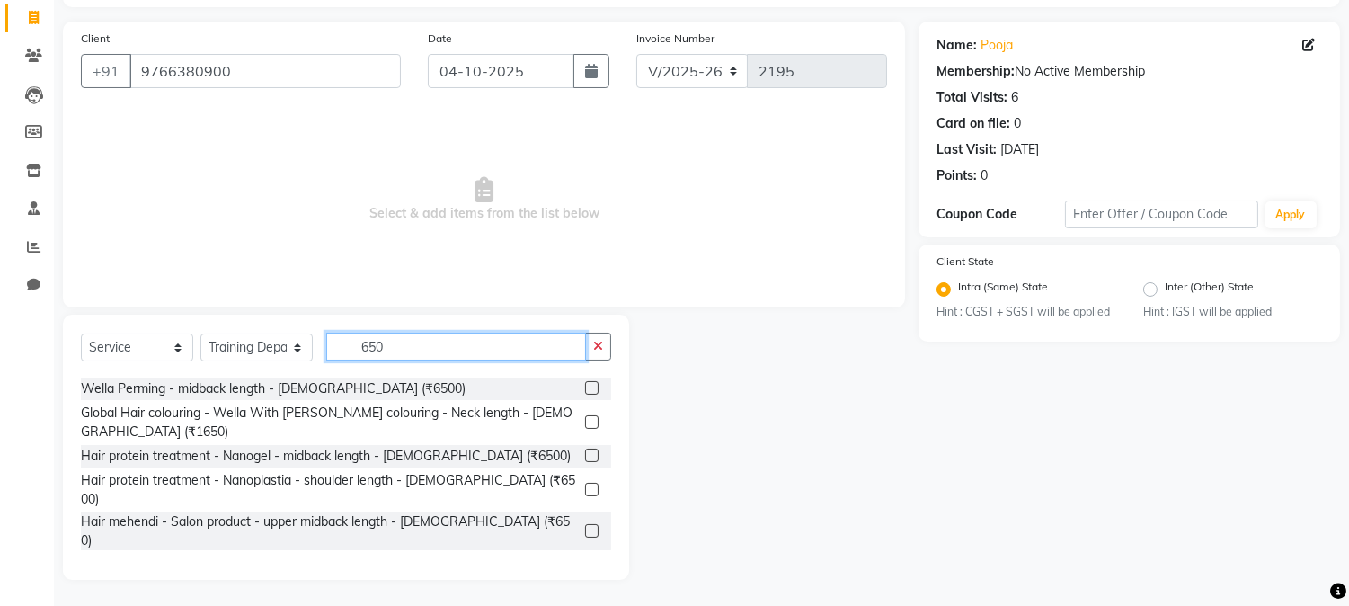
type input "650"
click at [585, 605] on label at bounding box center [591, 615] width 13 height 13
click at [585, 605] on input "checkbox" at bounding box center [591, 617] width 12 height 12
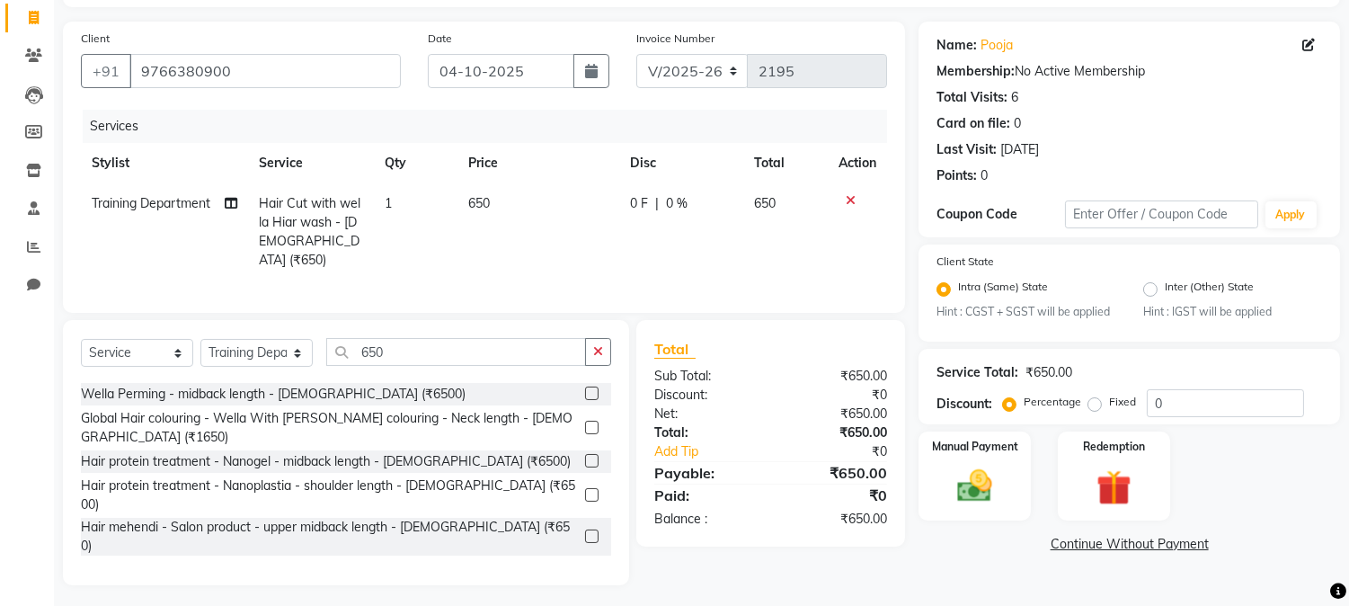
checkbox input "false"
click at [972, 488] on img at bounding box center [974, 487] width 59 height 42
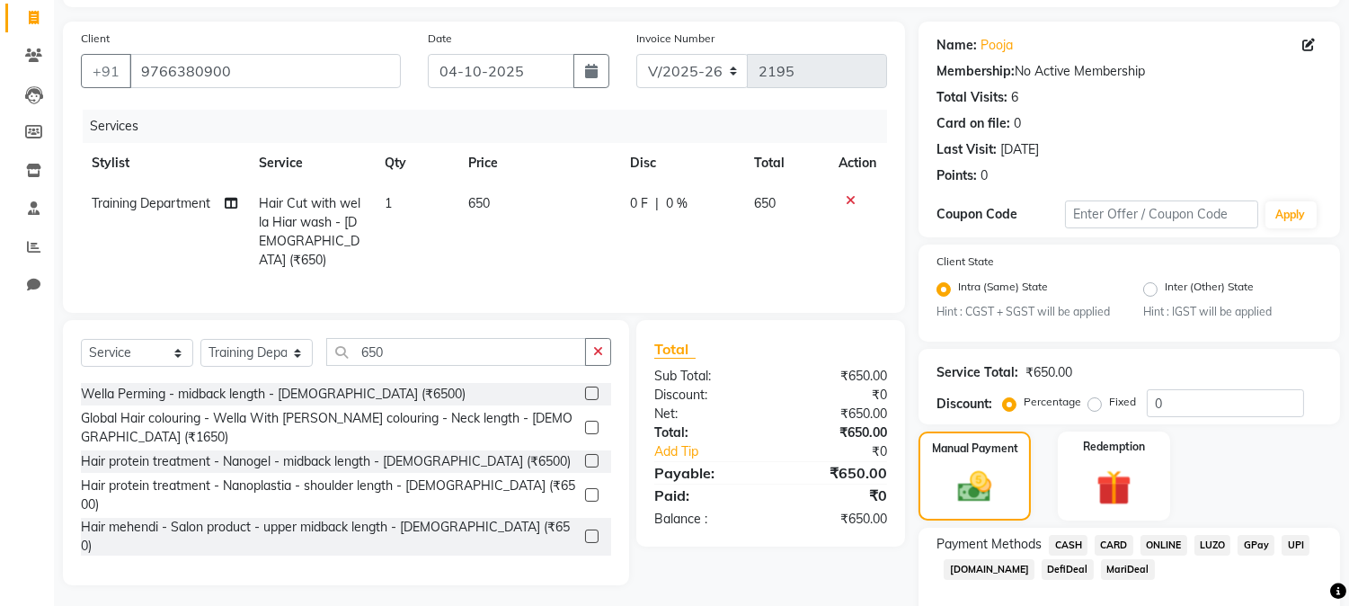
click at [1168, 543] on span "ONLINE" at bounding box center [1163, 545] width 47 height 21
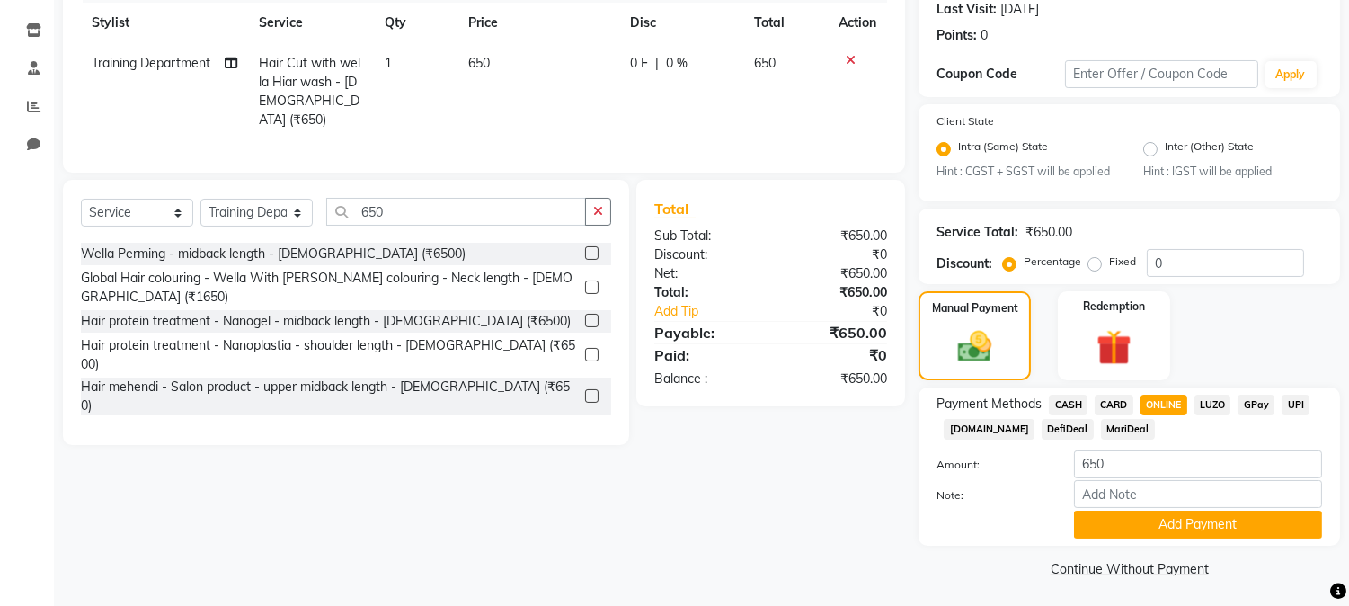
scroll to position [257, 0]
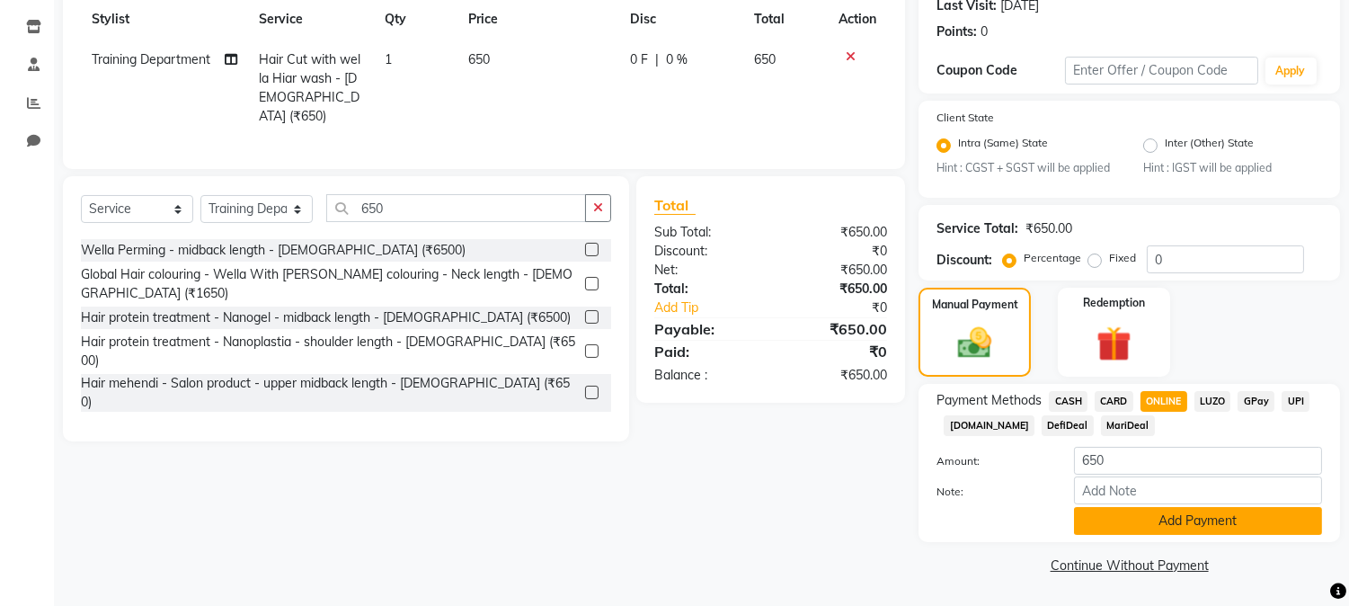
click at [1195, 526] on button "Add Payment" at bounding box center [1198, 521] width 248 height 28
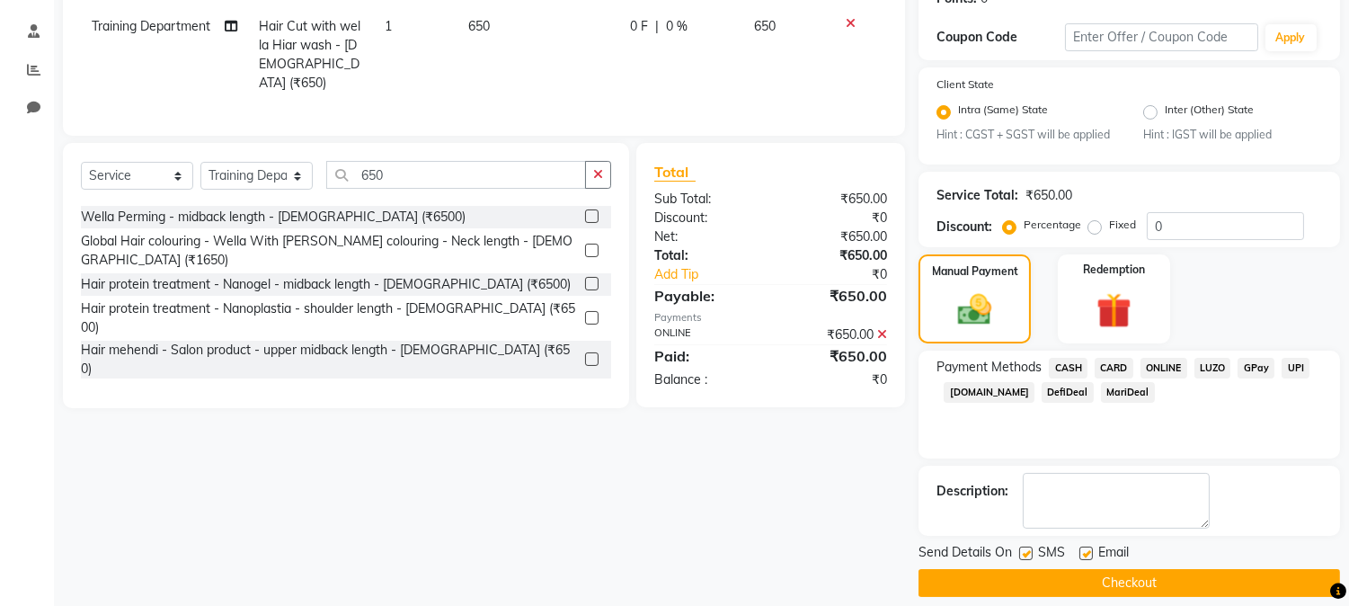
scroll to position [308, 0]
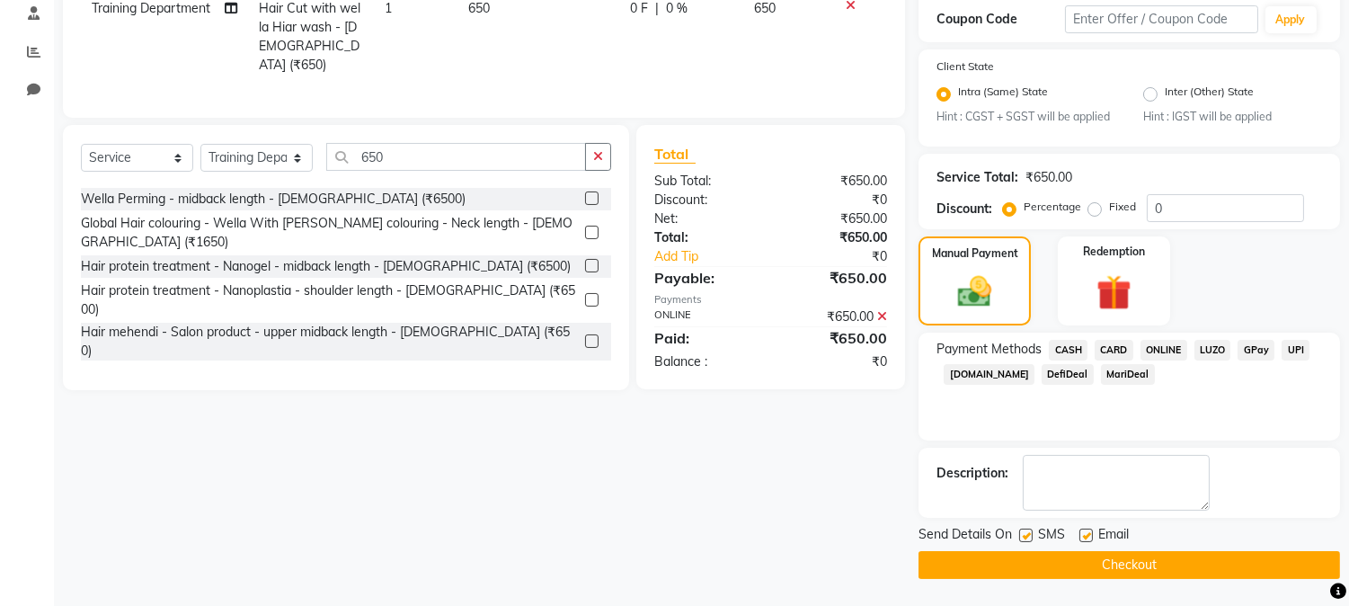
click at [1117, 566] on button "Checkout" at bounding box center [1128, 565] width 421 height 28
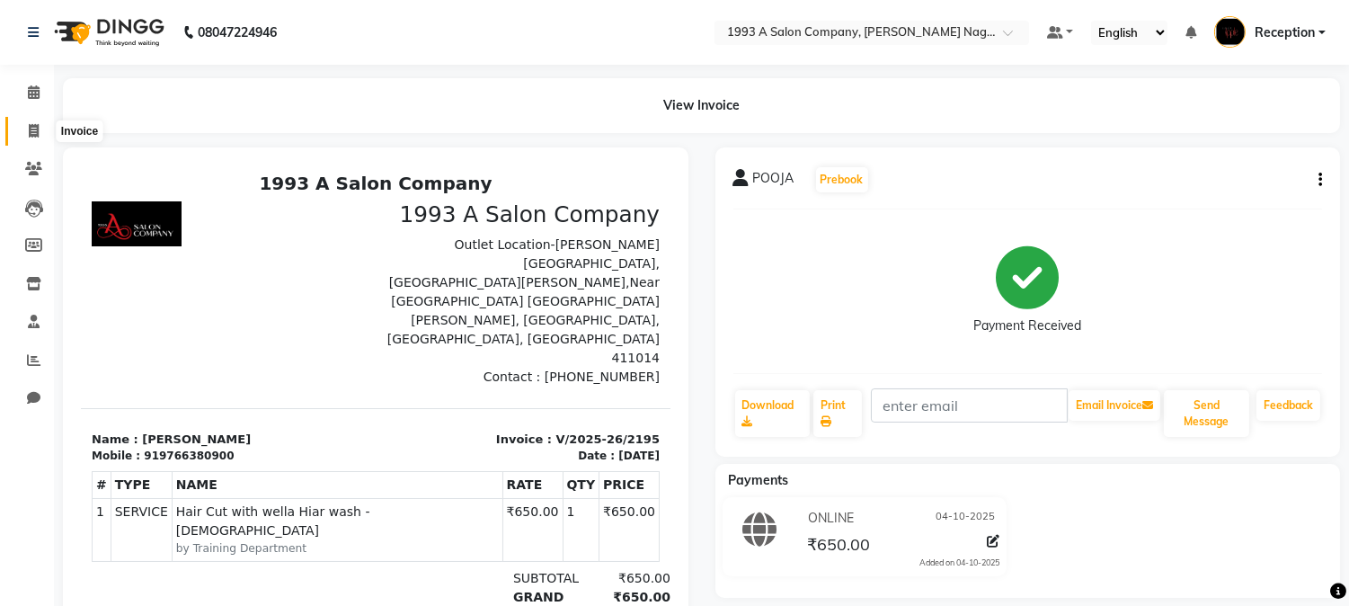
click at [30, 138] on span at bounding box center [33, 131] width 31 height 21
select select "service"
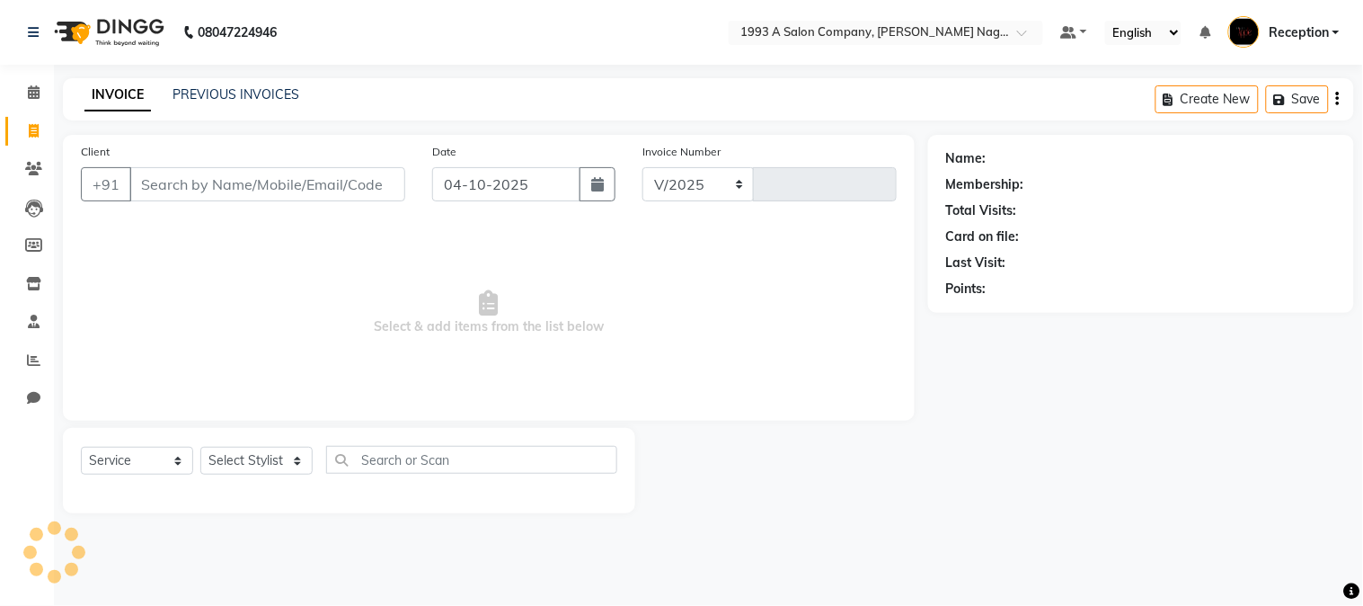
select select "144"
type input "2196"
click at [219, 93] on link "PREVIOUS INVOICES" at bounding box center [236, 94] width 127 height 16
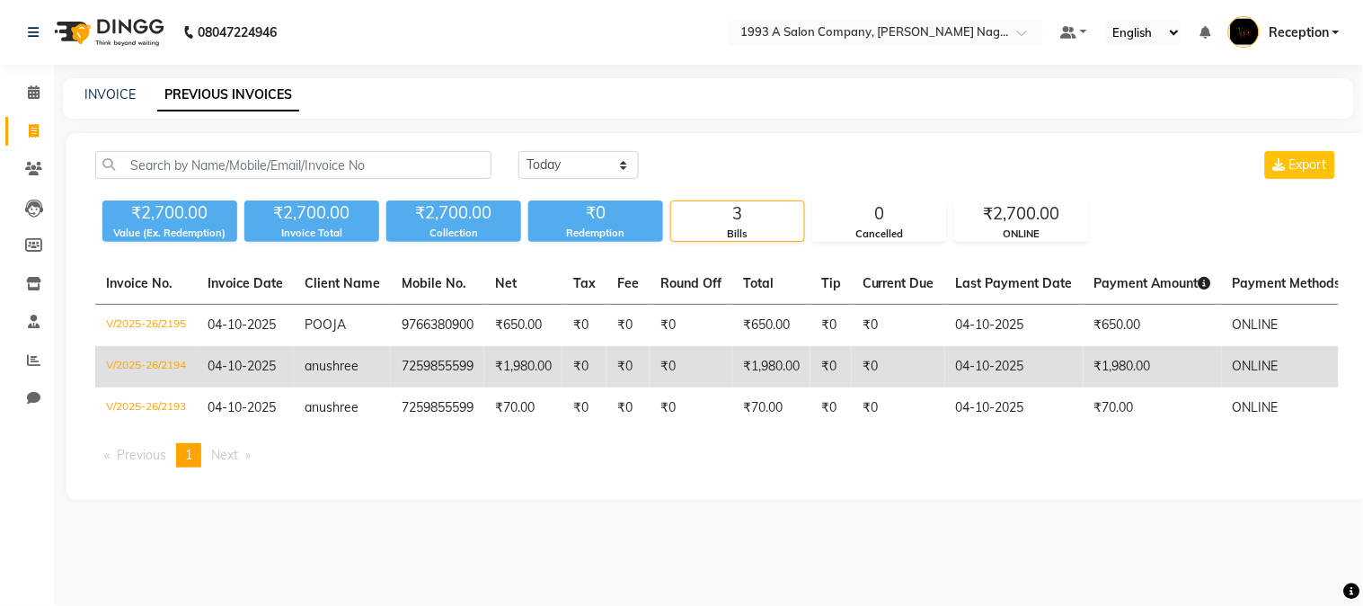
click at [430, 374] on td "7259855599" at bounding box center [437, 366] width 93 height 41
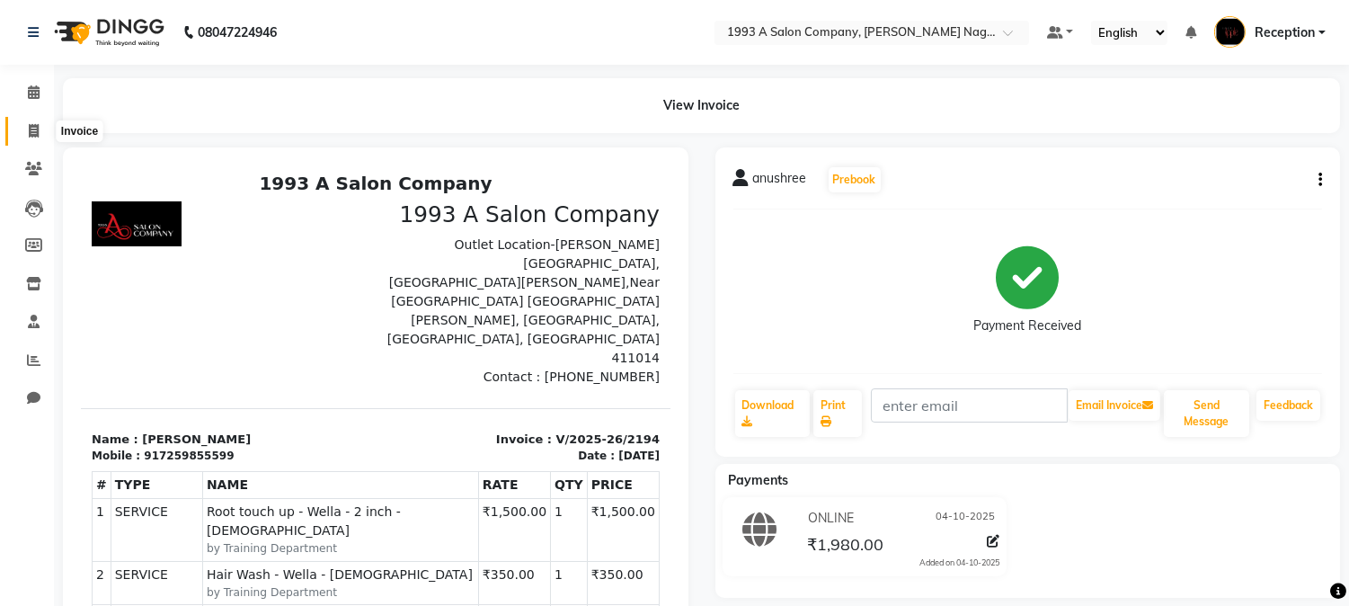
click at [31, 132] on icon at bounding box center [34, 130] width 10 height 13
select select "service"
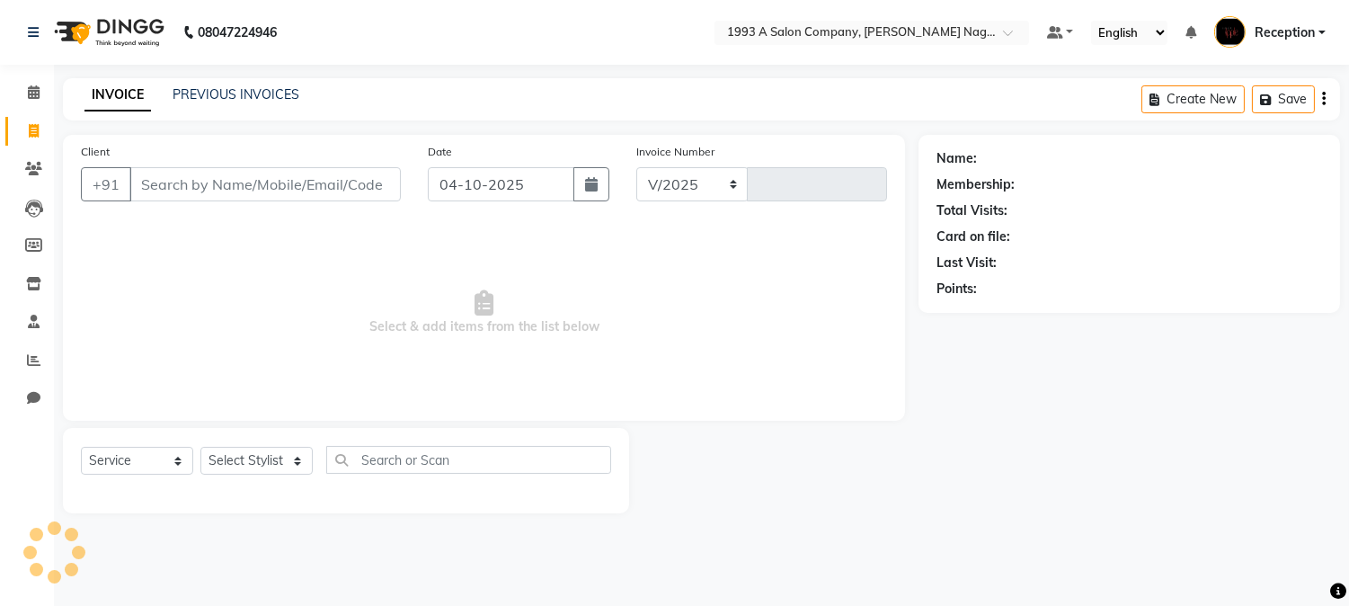
select select "144"
type input "2196"
click at [250, 93] on link "PREVIOUS INVOICES" at bounding box center [236, 94] width 127 height 16
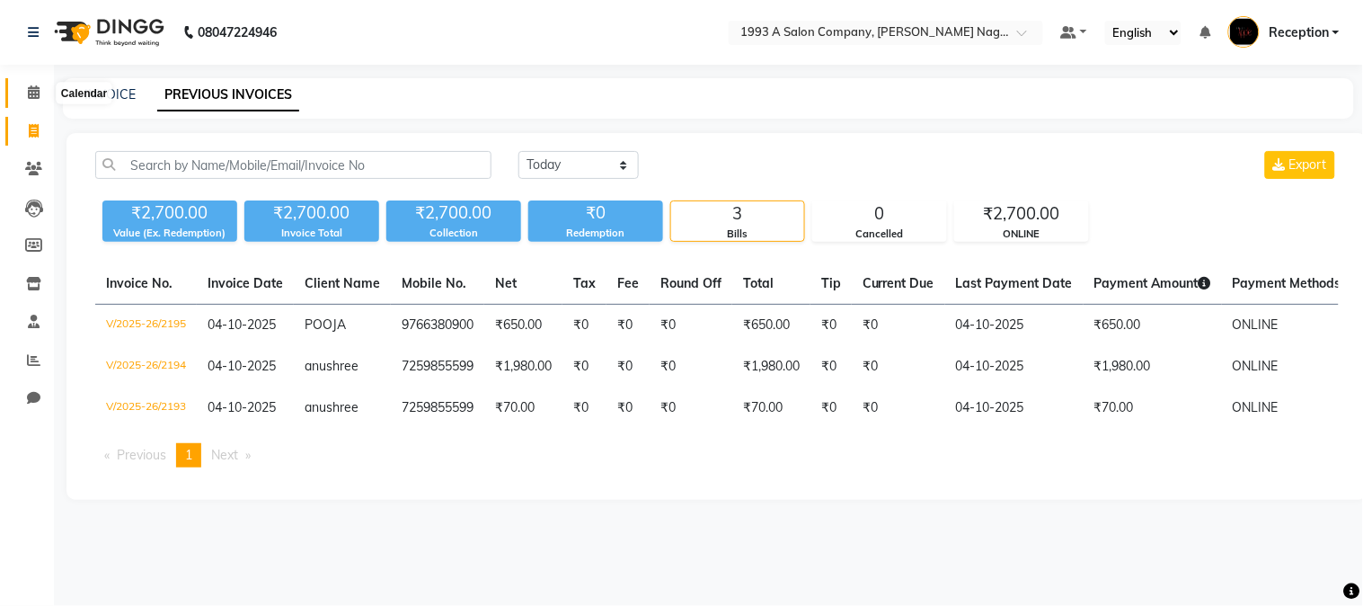
click at [34, 94] on icon at bounding box center [34, 91] width 12 height 13
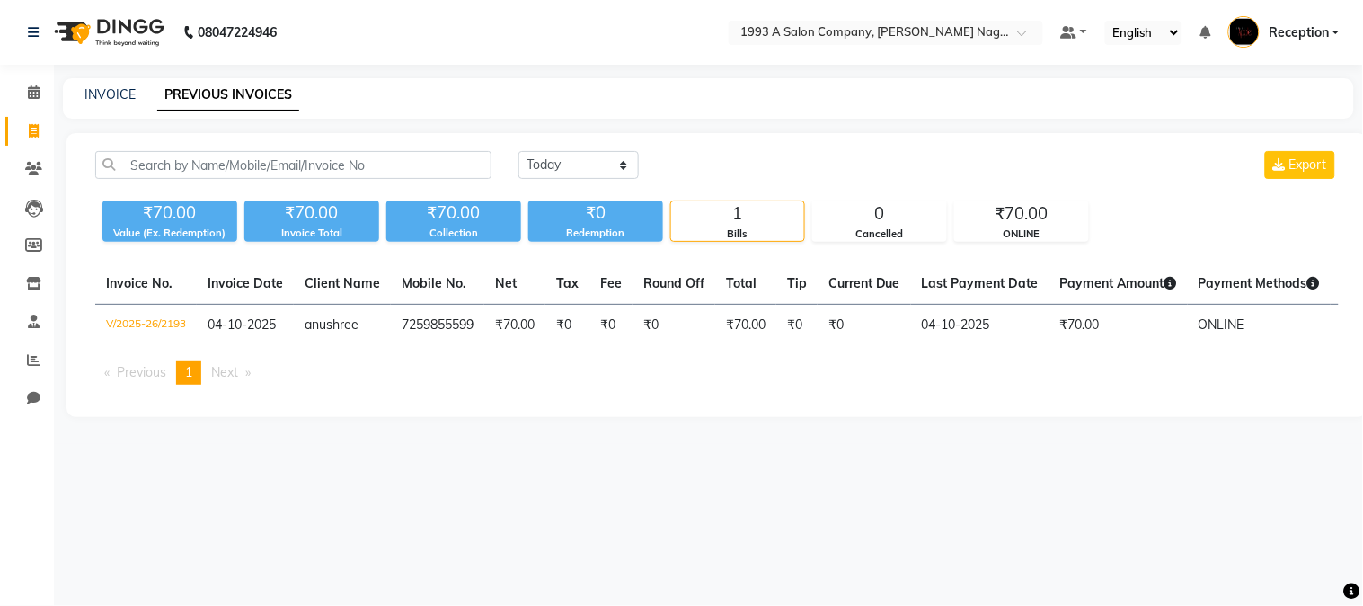
click at [248, 97] on link "PREVIOUS INVOICES" at bounding box center [228, 95] width 142 height 32
click at [248, 93] on link "PREVIOUS INVOICES" at bounding box center [228, 95] width 142 height 32
click at [244, 101] on link "PREVIOUS INVOICES" at bounding box center [228, 95] width 142 height 32
click at [105, 94] on link "INVOICE" at bounding box center [109, 94] width 51 height 16
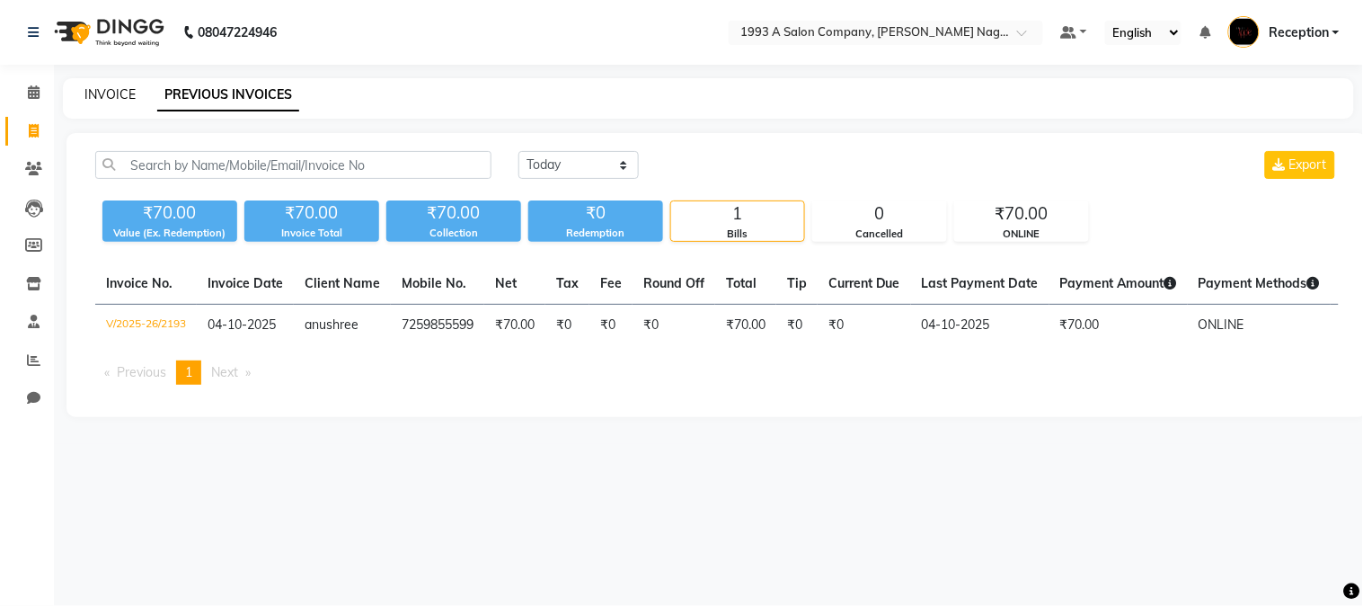
select select "service"
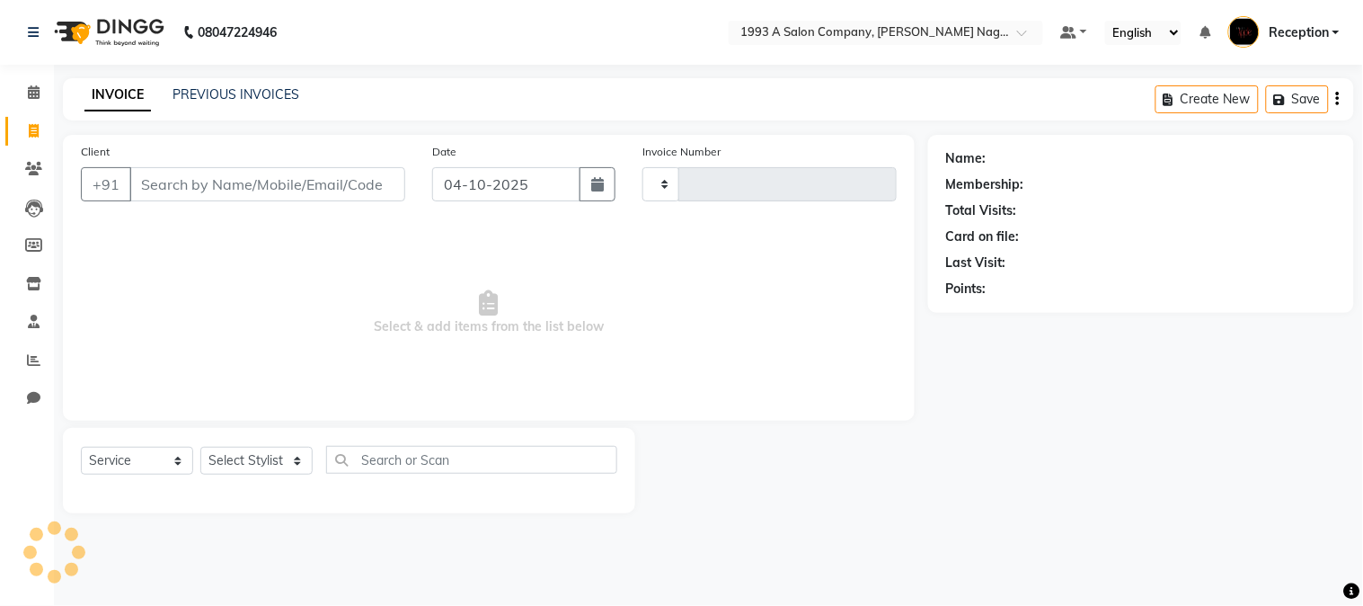
type input "2196"
select select "144"
click at [221, 191] on input "Client" at bounding box center [267, 184] width 276 height 34
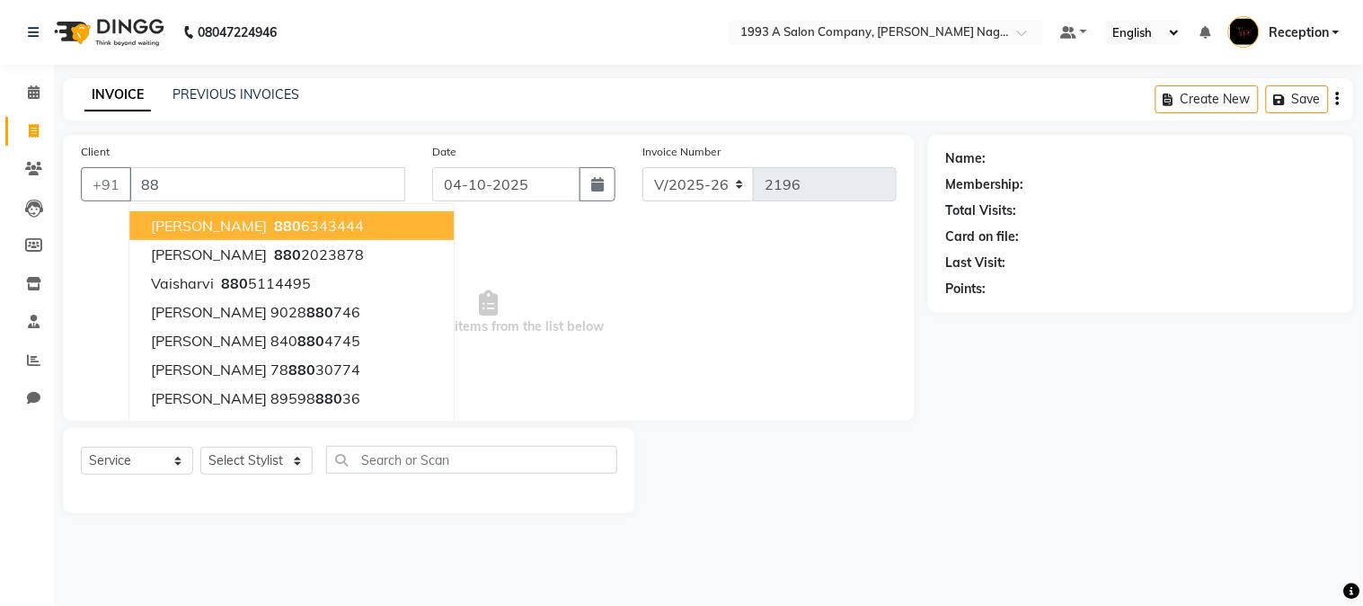
type input "8"
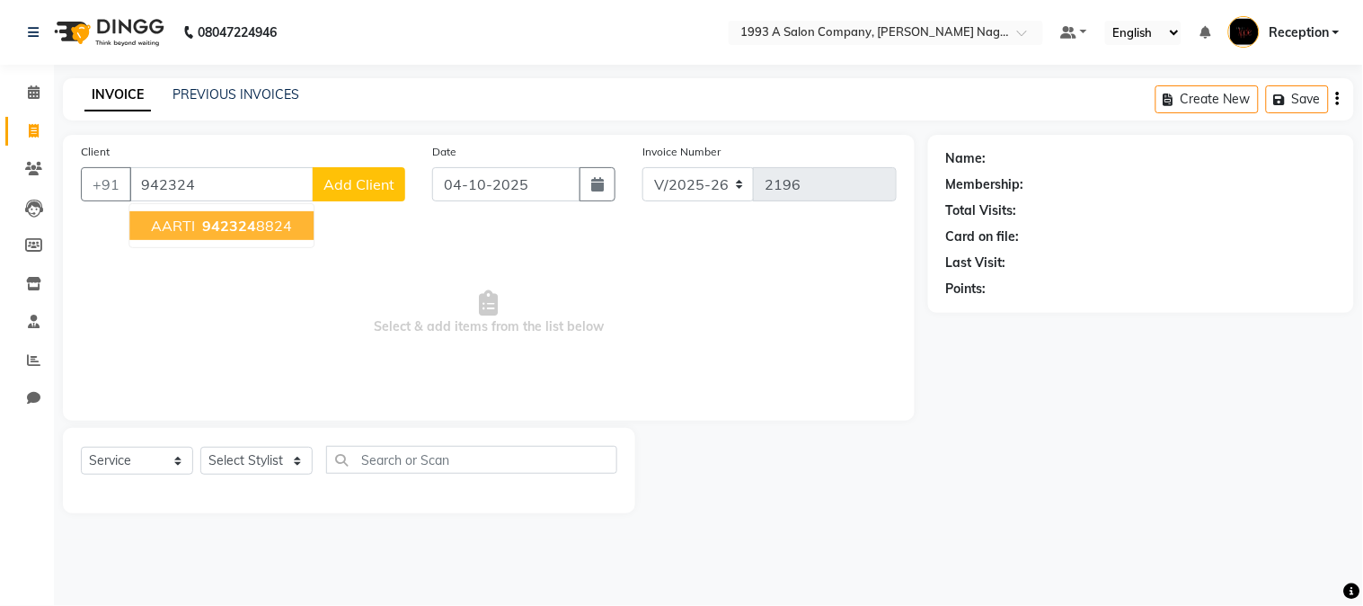
click at [241, 225] on span "942324" at bounding box center [229, 226] width 54 height 18
type input "9423248824"
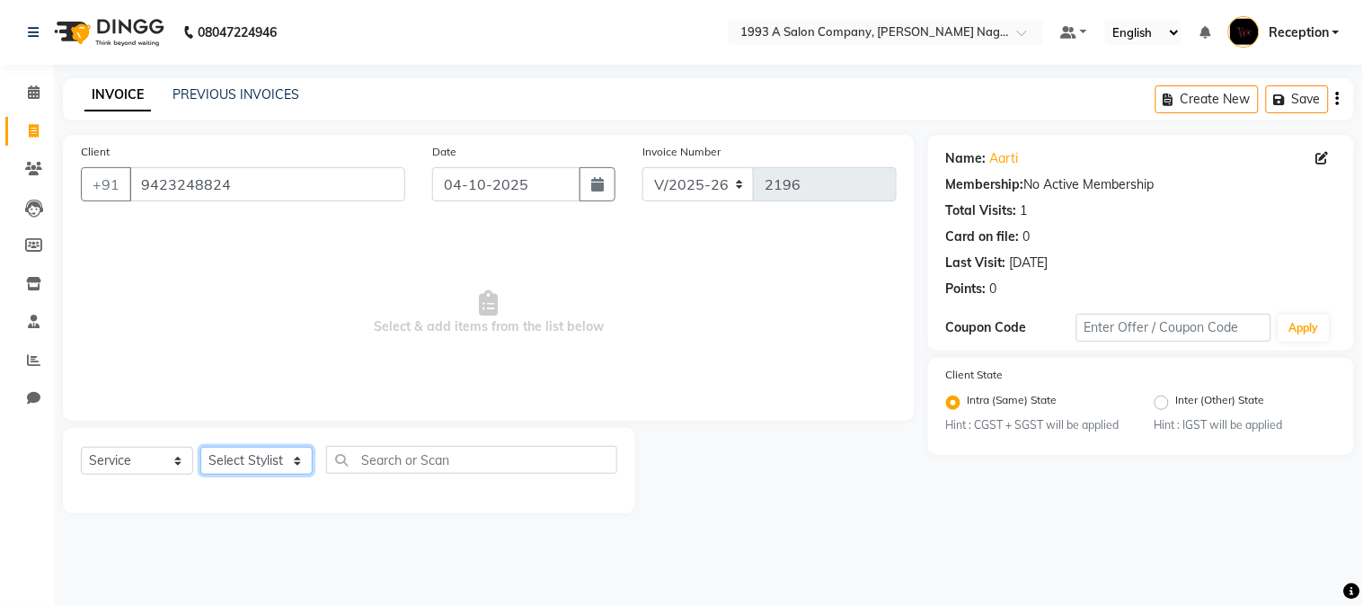
click at [295, 463] on select "Select Stylist [PERSON_NAME] Mane [PERSON_NAME] [PERSON_NAME] Reception [PERSON…" at bounding box center [256, 461] width 112 height 28
select select "4174"
click at [200, 448] on select "Select Stylist [PERSON_NAME] Mane [PERSON_NAME] [PERSON_NAME] Reception [PERSON…" at bounding box center [256, 461] width 112 height 28
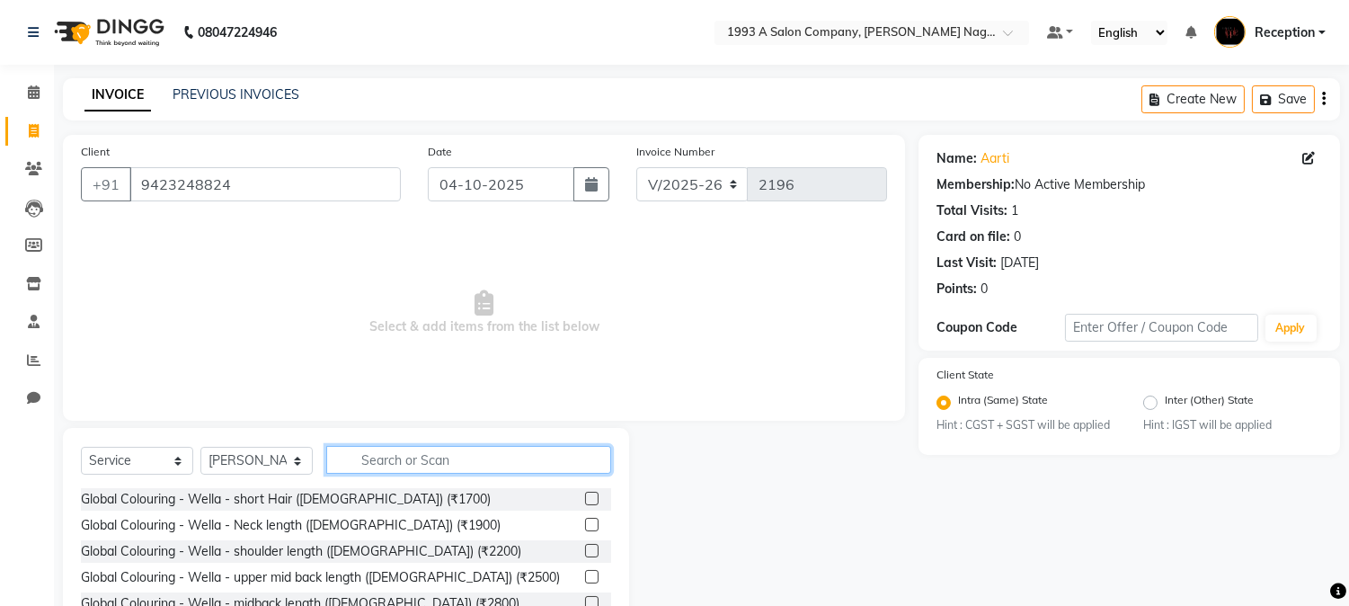
click at [345, 459] on input "text" at bounding box center [468, 460] width 285 height 28
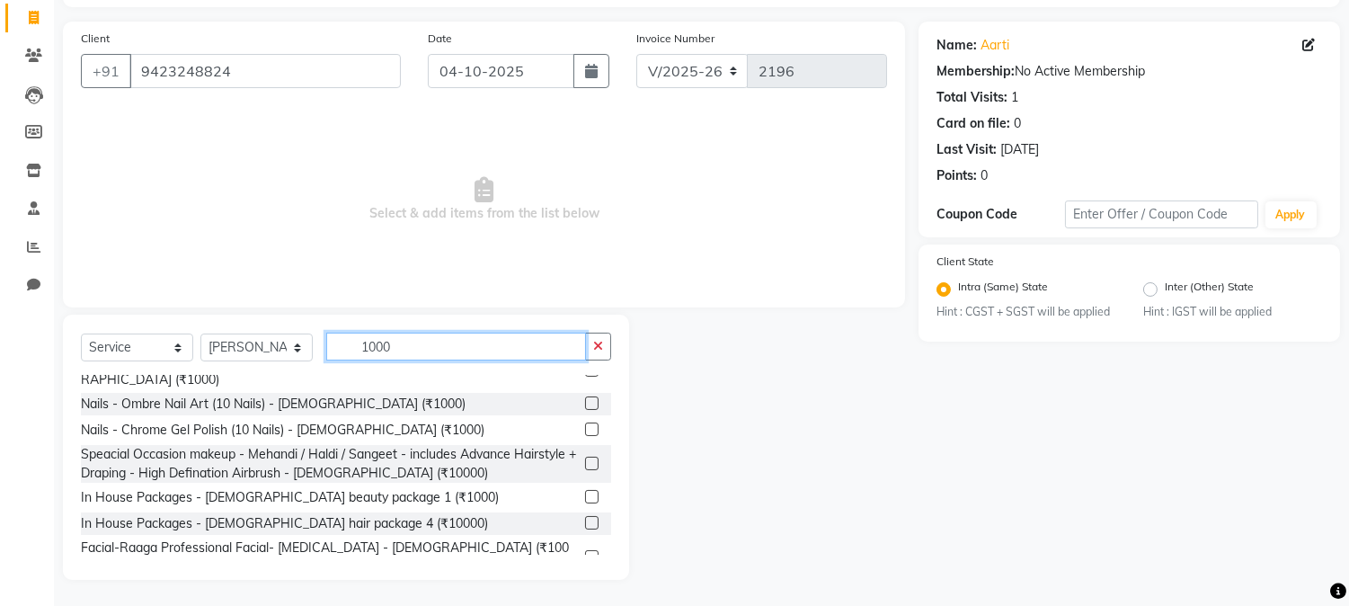
scroll to position [399, 0]
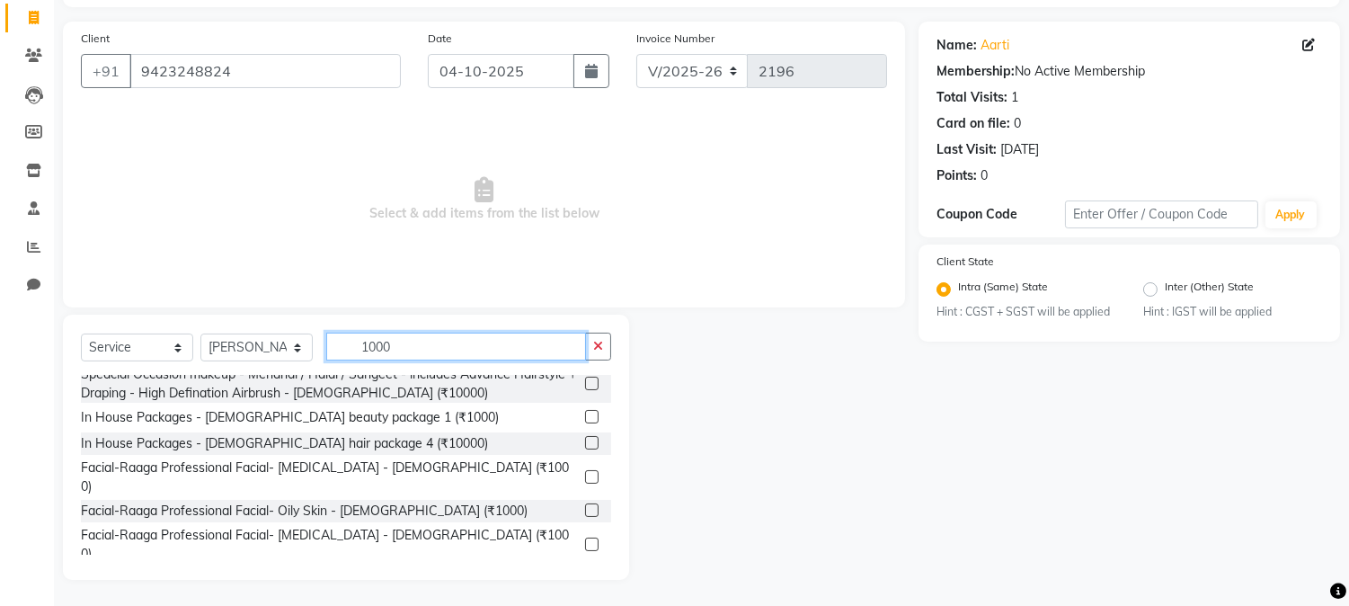
type input "1000"
click at [585, 470] on label at bounding box center [591, 476] width 13 height 13
click at [585, 472] on input "checkbox" at bounding box center [591, 478] width 12 height 12
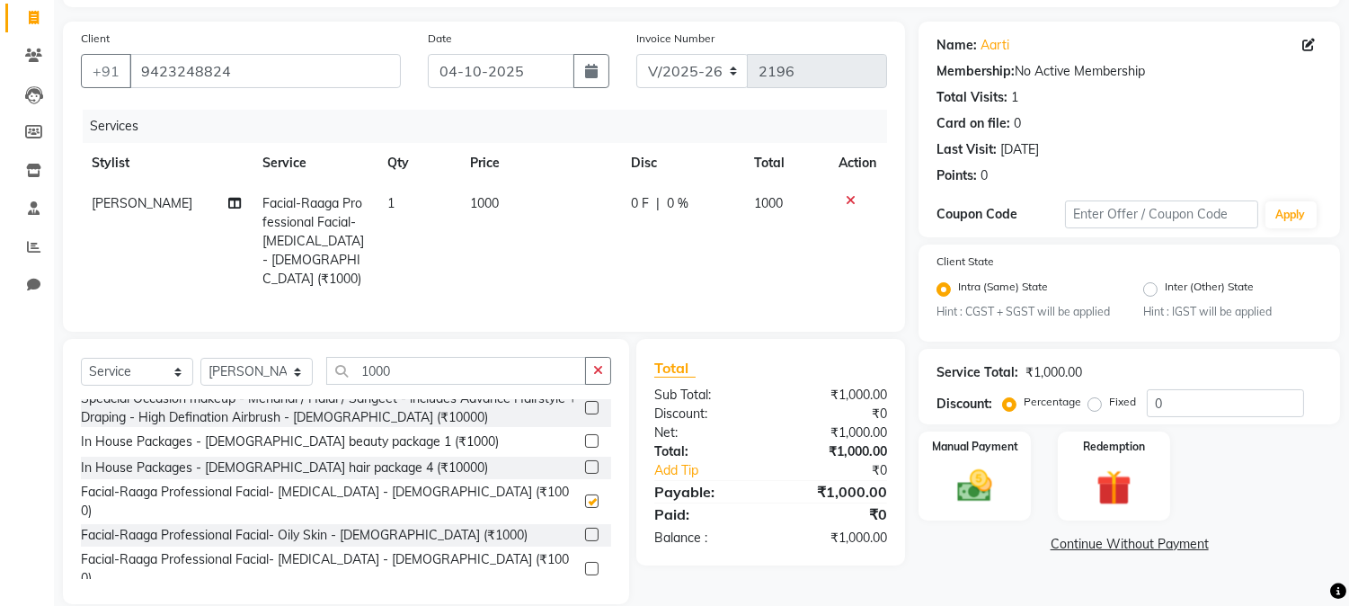
checkbox input "false"
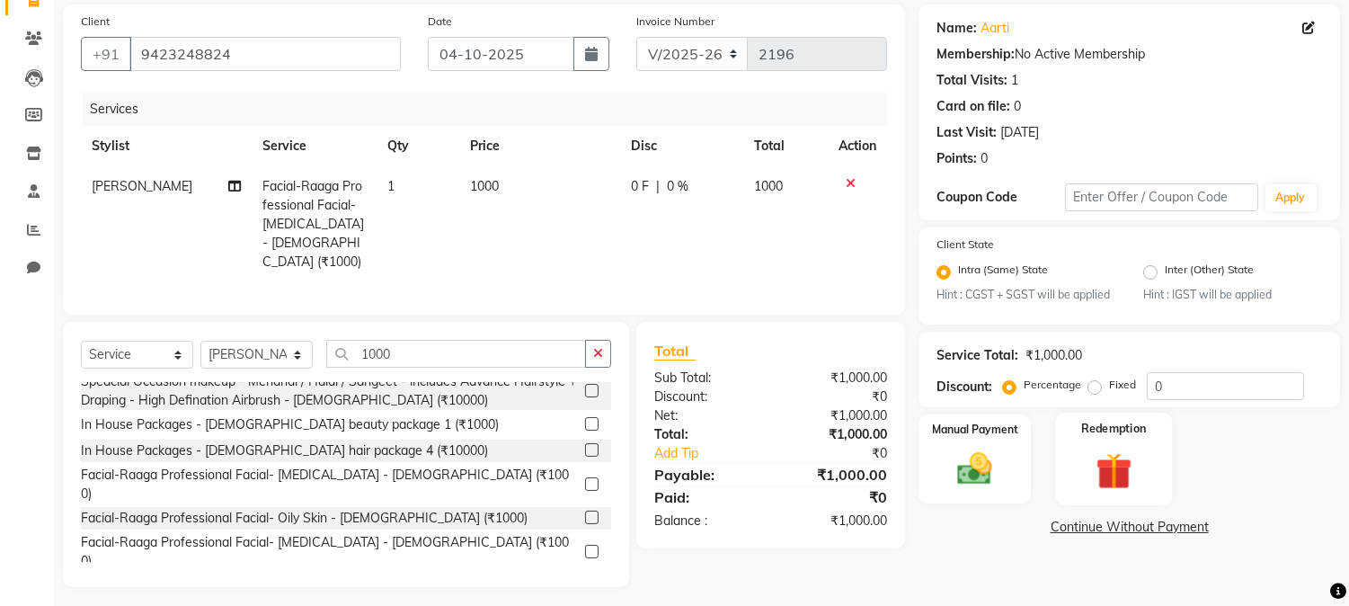
scroll to position [135, 0]
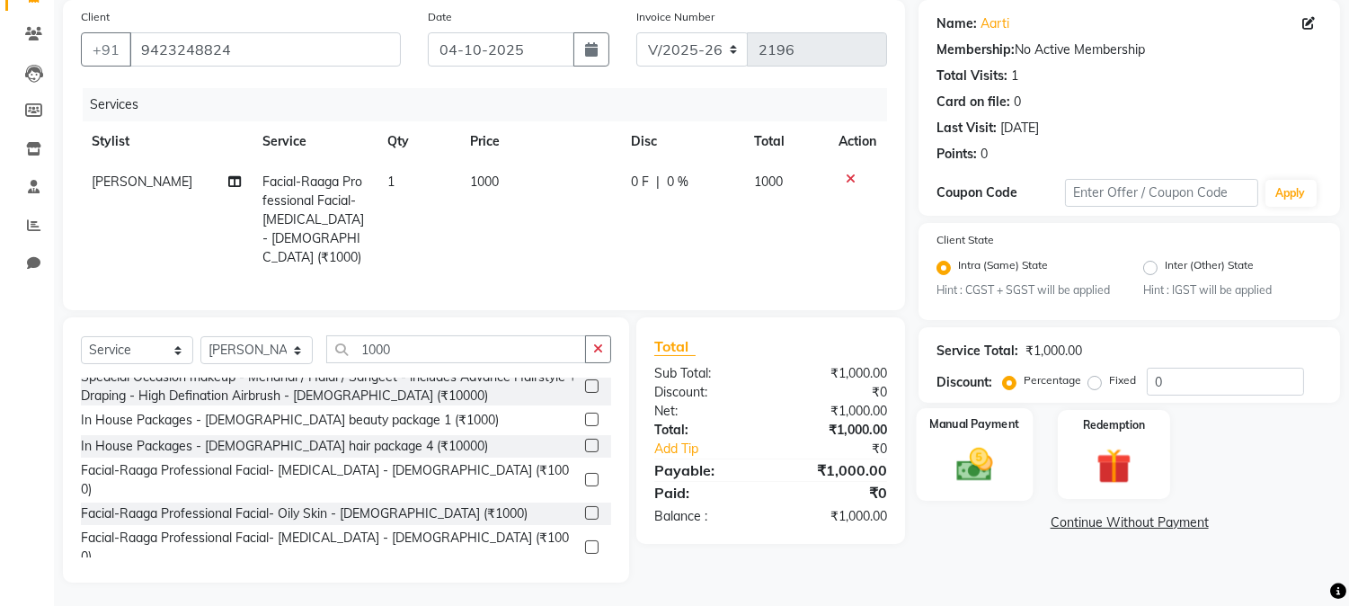
click at [994, 458] on img at bounding box center [974, 465] width 59 height 42
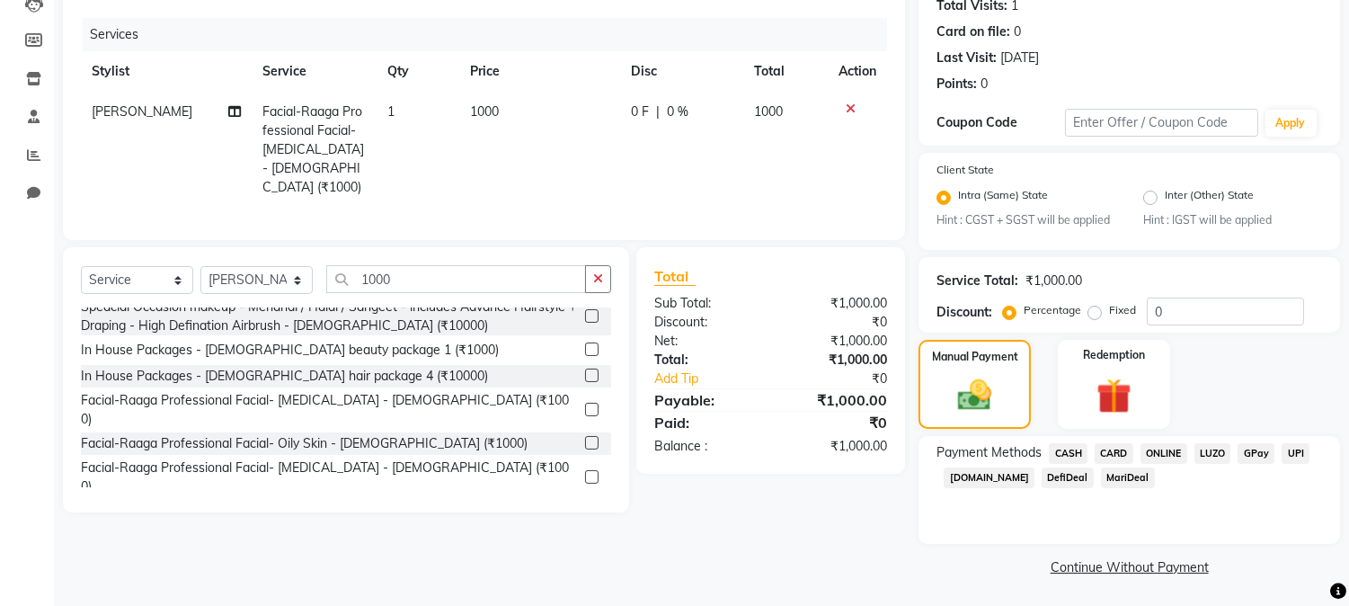
scroll to position [207, 0]
click at [1169, 449] on span "ONLINE" at bounding box center [1163, 451] width 47 height 21
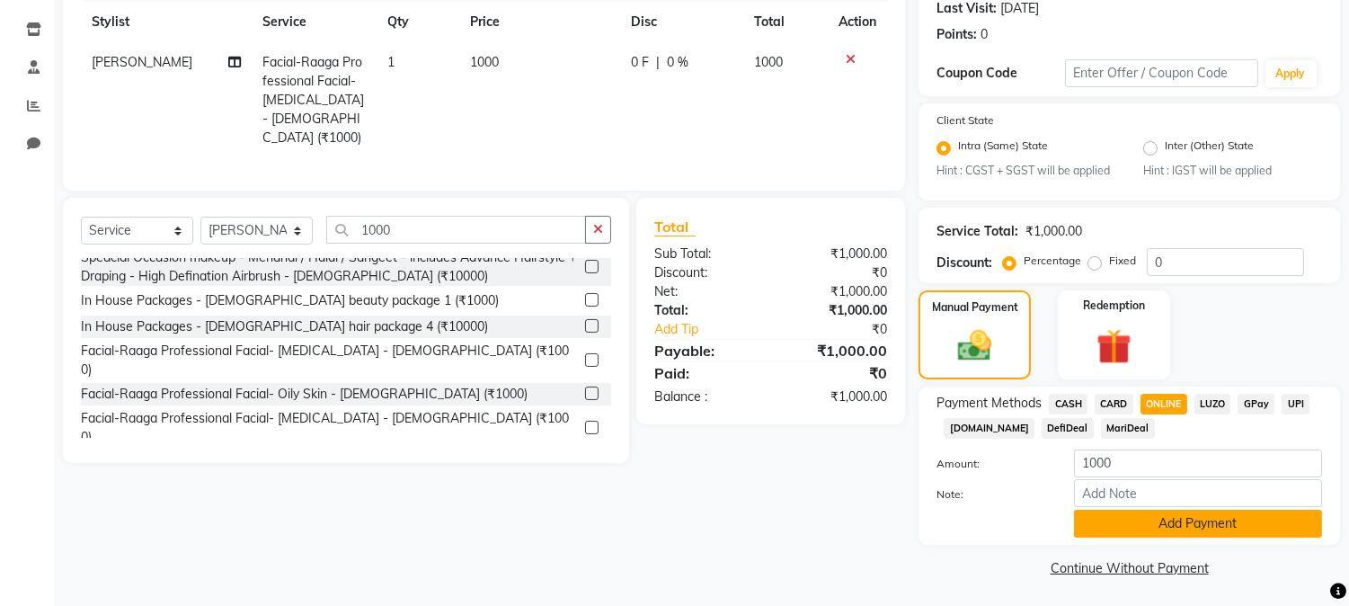
scroll to position [257, 0]
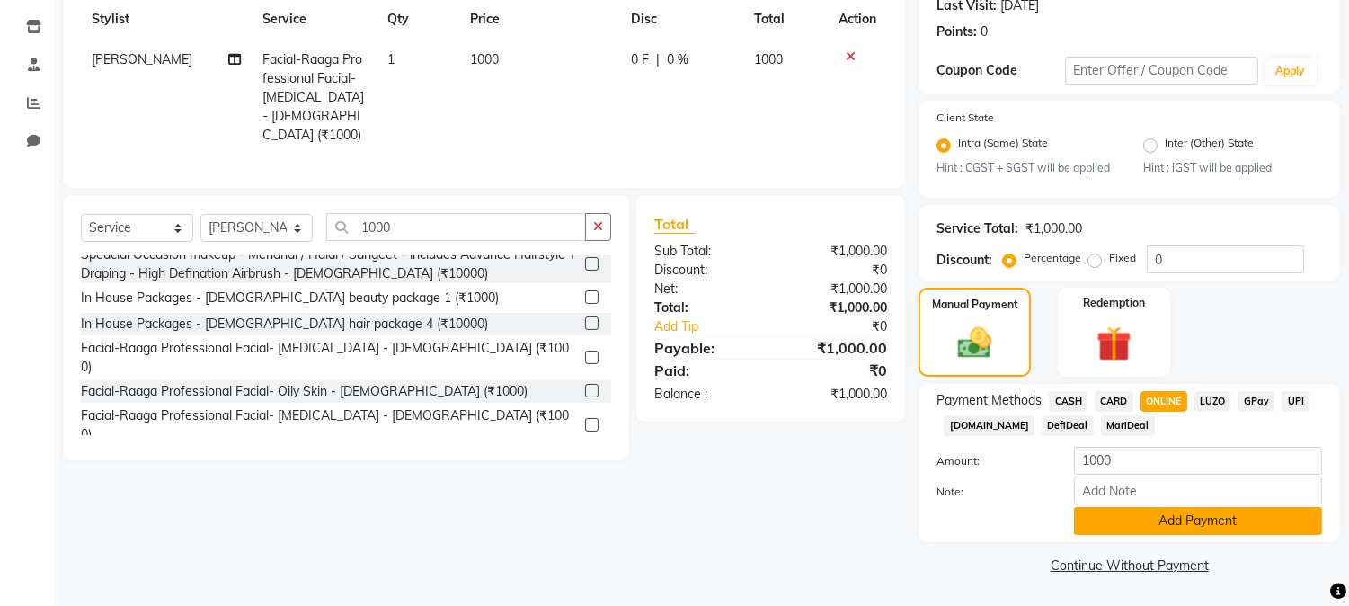
click at [1154, 514] on button "Add Payment" at bounding box center [1198, 521] width 248 height 28
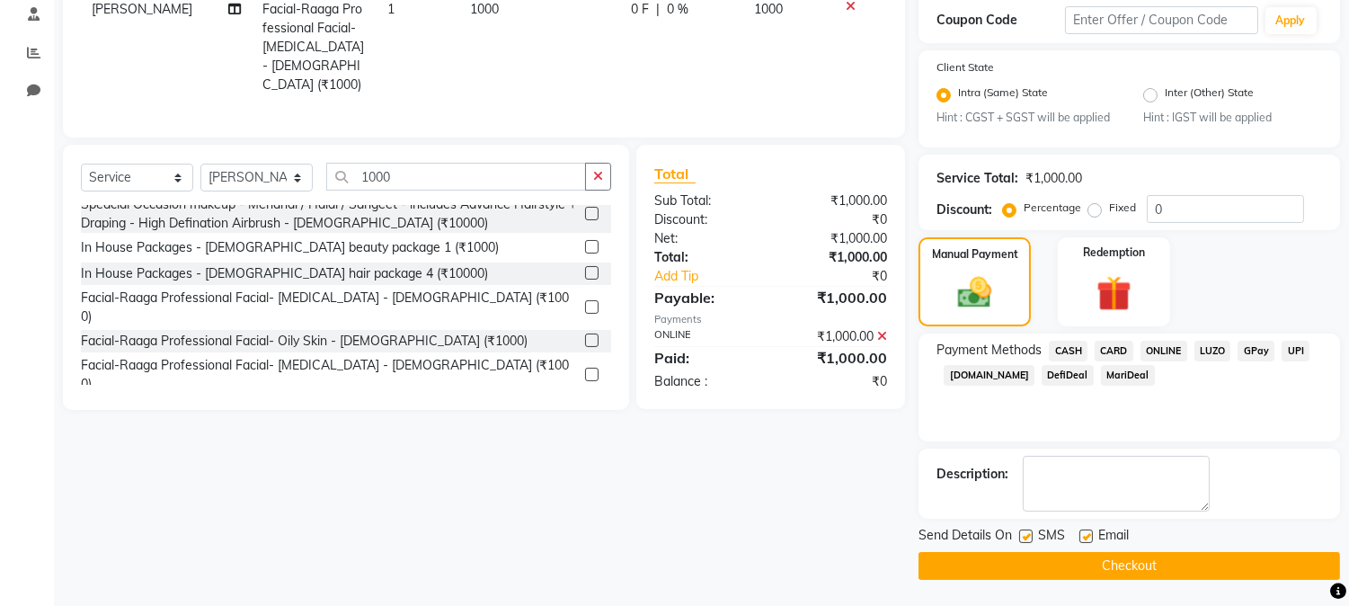
scroll to position [308, 0]
click at [1163, 563] on button "Checkout" at bounding box center [1128, 565] width 421 height 28
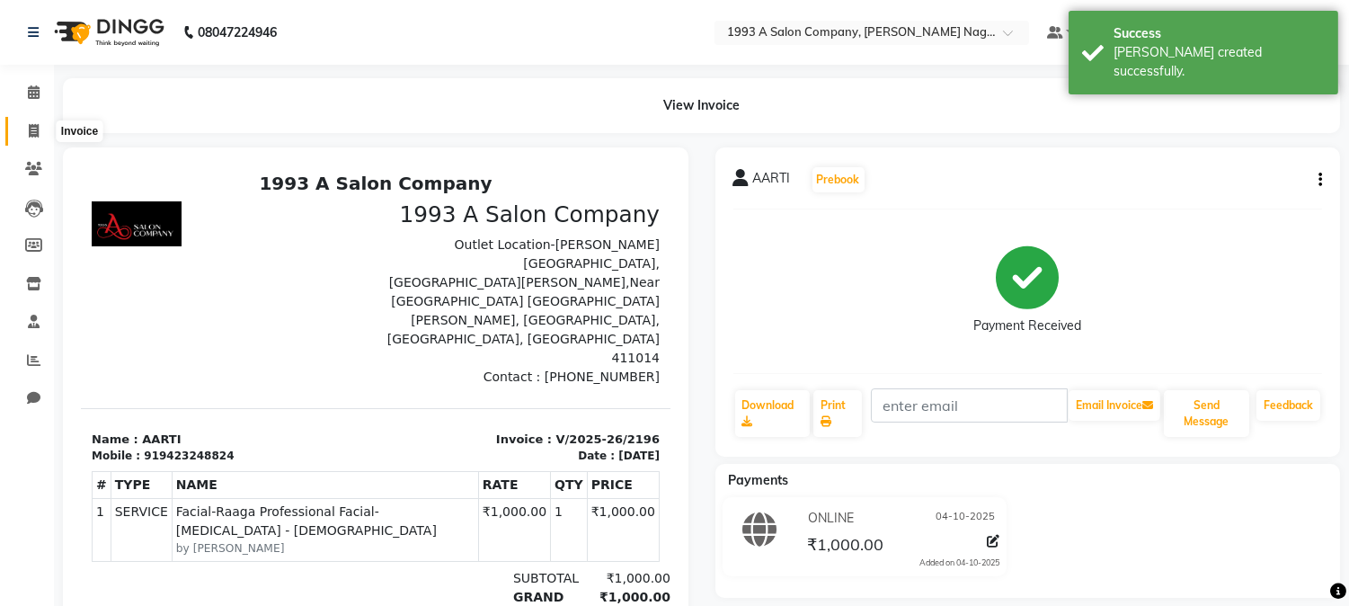
click at [29, 129] on icon at bounding box center [34, 130] width 10 height 13
select select "144"
select select "service"
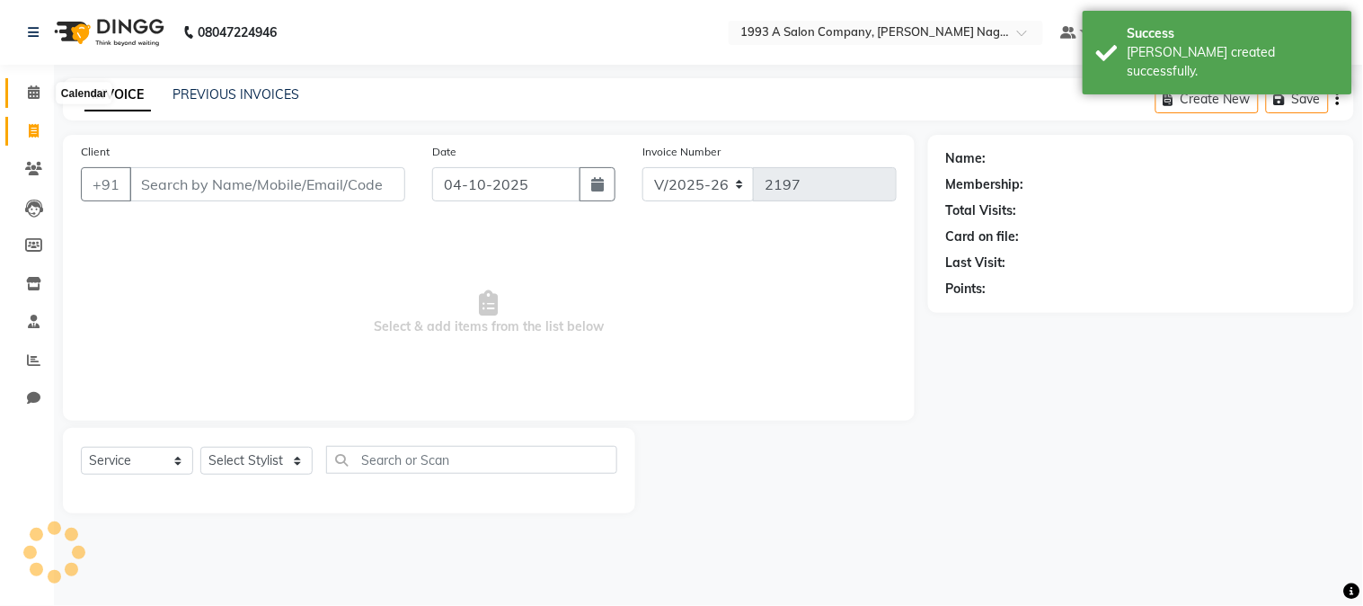
click at [33, 88] on icon at bounding box center [34, 91] width 12 height 13
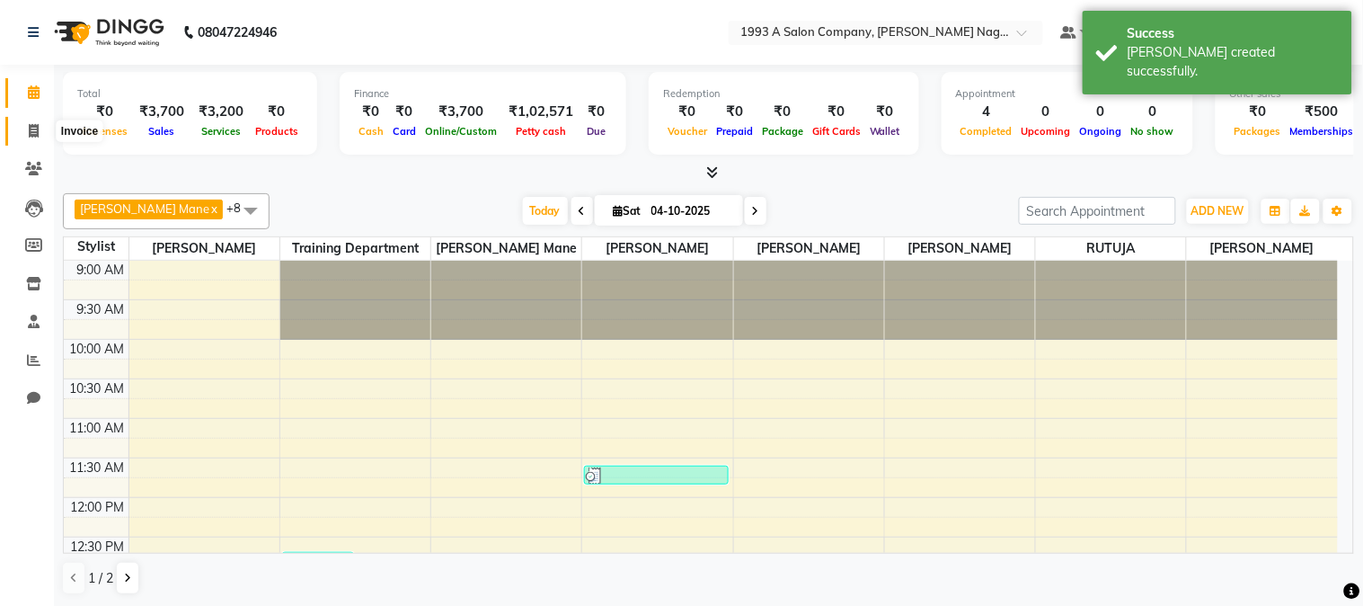
click at [33, 135] on icon at bounding box center [34, 130] width 10 height 13
select select "144"
select select "service"
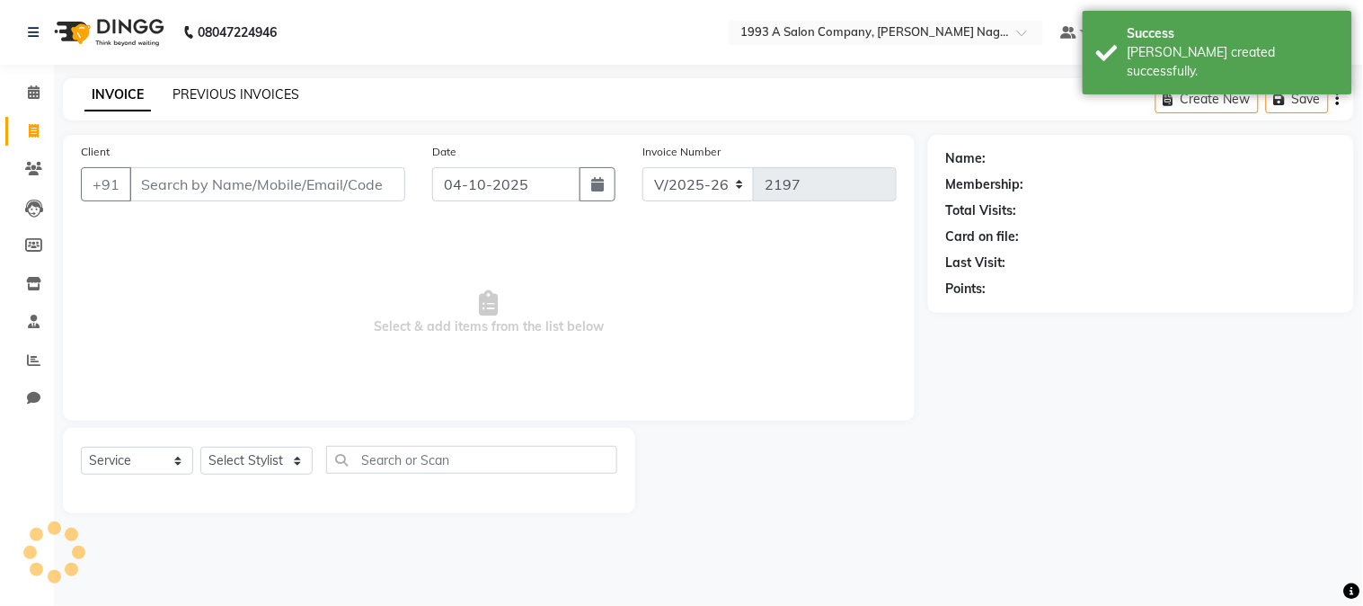
click at [221, 93] on link "PREVIOUS INVOICES" at bounding box center [236, 94] width 127 height 16
